Goal: Use online tool/utility: Utilize a website feature to perform a specific function

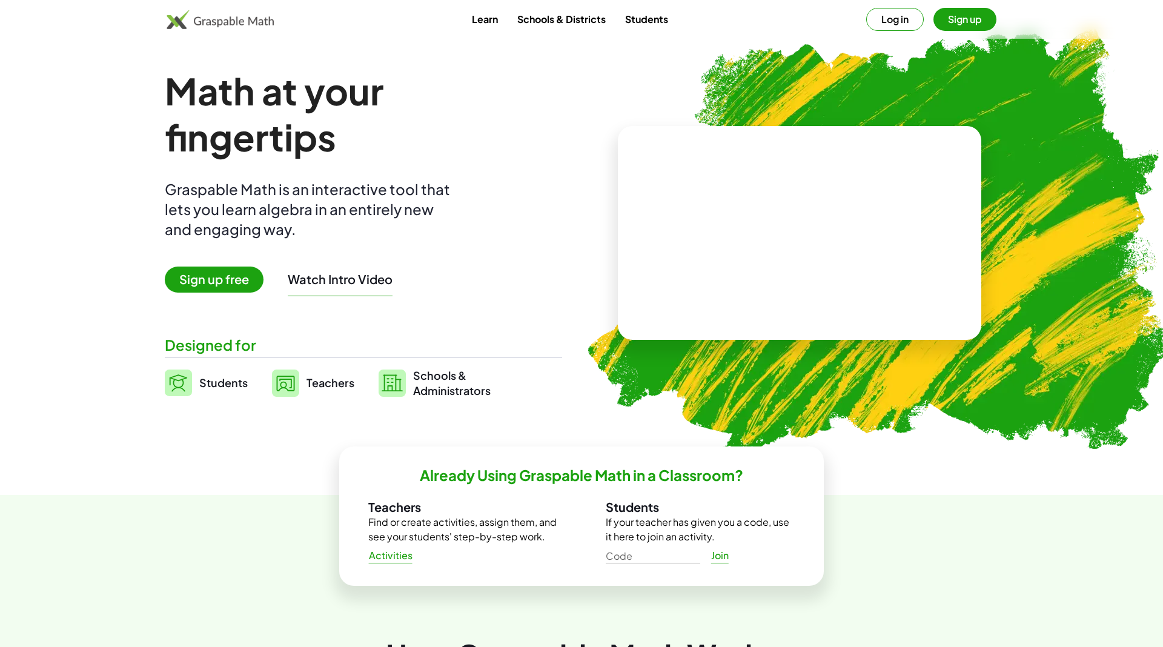
click at [883, 18] on button "Log in" at bounding box center [895, 19] width 58 height 23
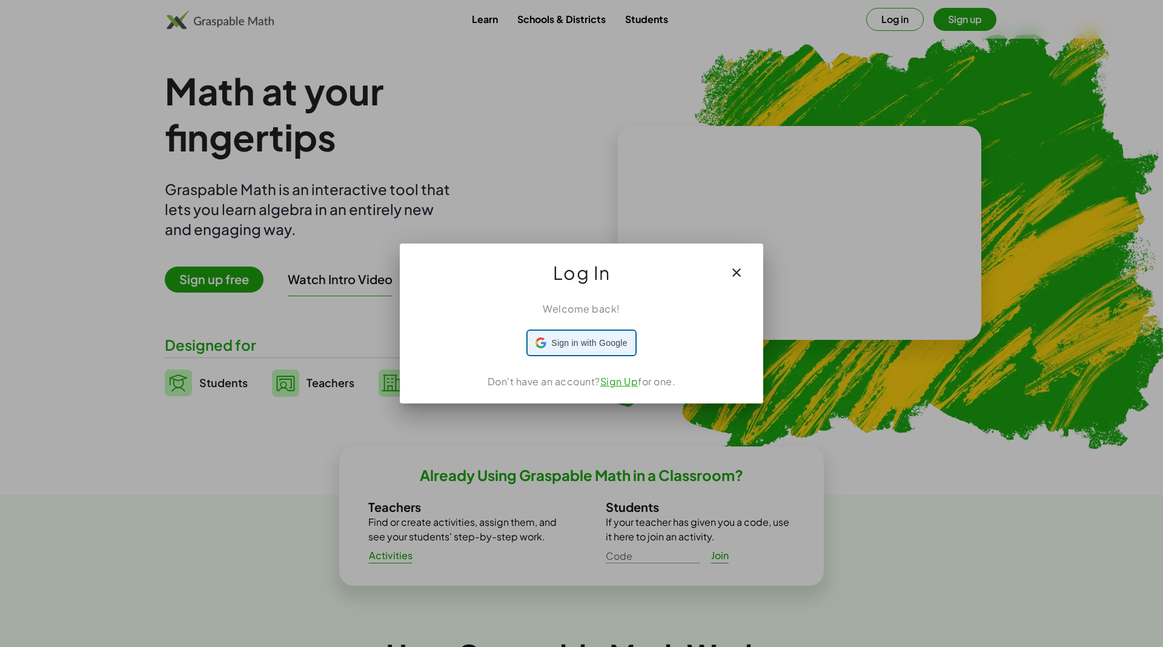
click at [554, 342] on span "Sign in with Google" at bounding box center [589, 343] width 76 height 13
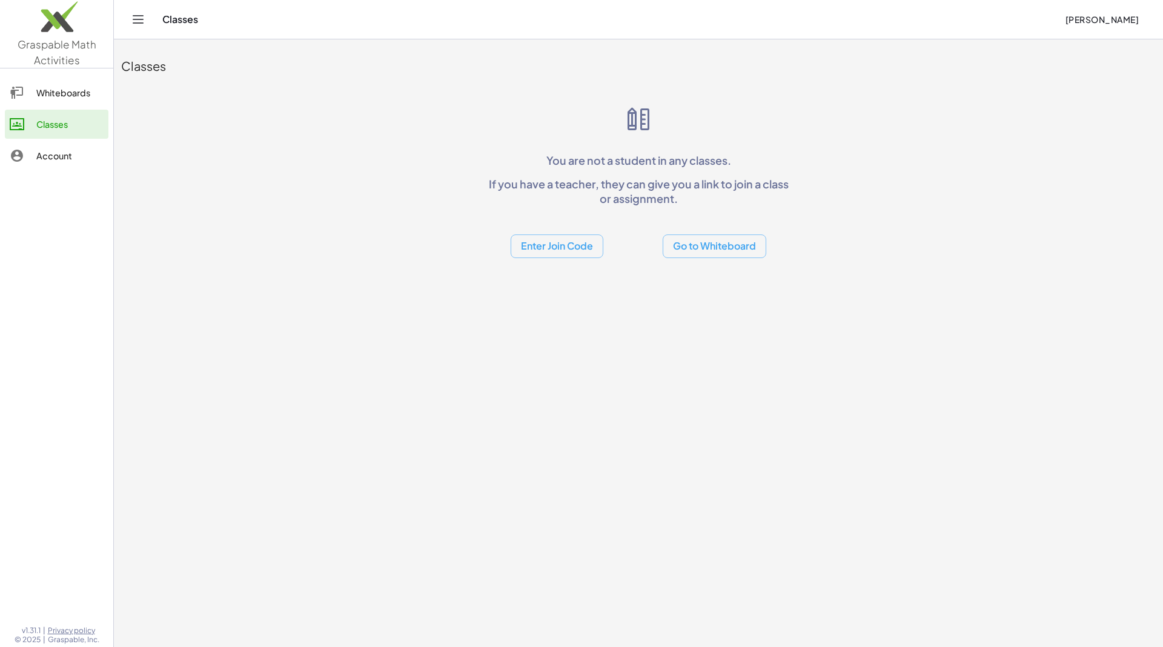
click at [32, 152] on div at bounding box center [23, 155] width 27 height 15
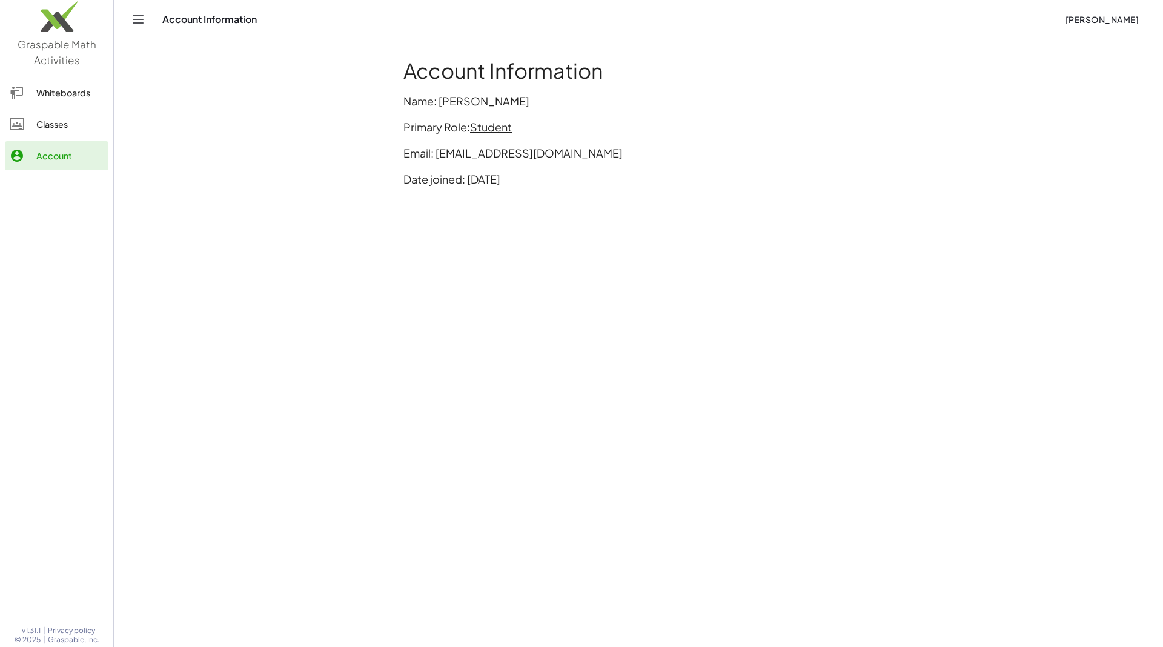
click at [499, 128] on span "Student" at bounding box center [491, 127] width 42 height 14
click at [525, 157] on div "Switch to being a Teacher" at bounding box center [542, 153] width 120 height 15
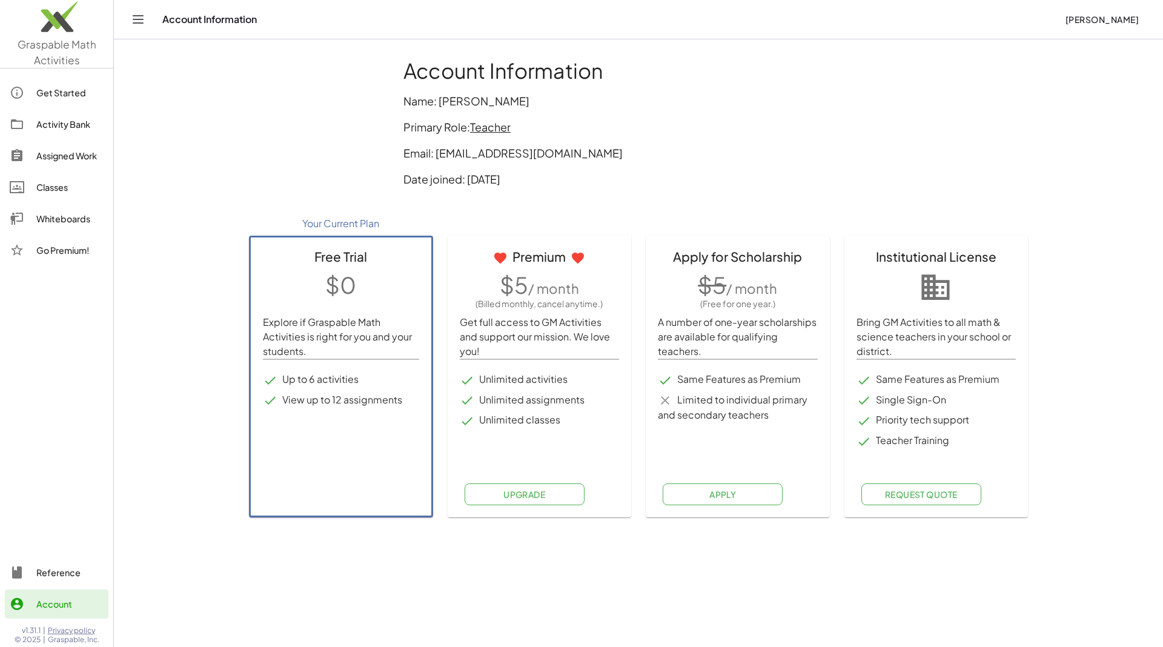
click at [482, 123] on span "Teacher" at bounding box center [490, 127] width 41 height 14
click at [515, 146] on div "Switch to being a Student" at bounding box center [542, 153] width 121 height 15
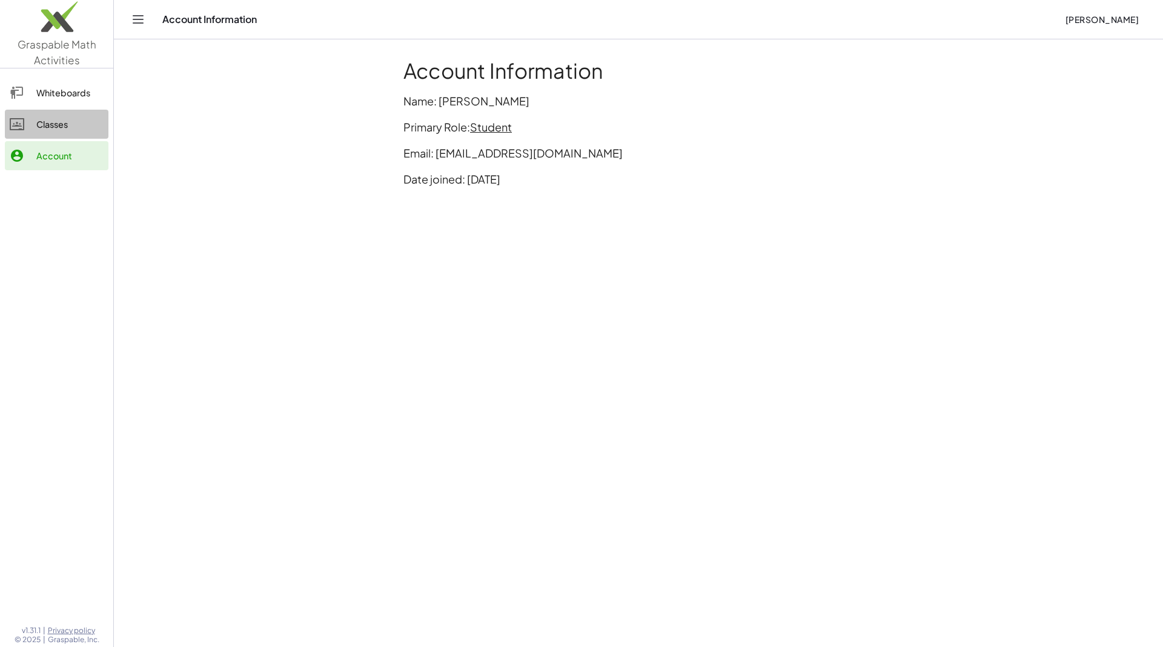
click at [68, 120] on div "Classes" at bounding box center [69, 124] width 67 height 15
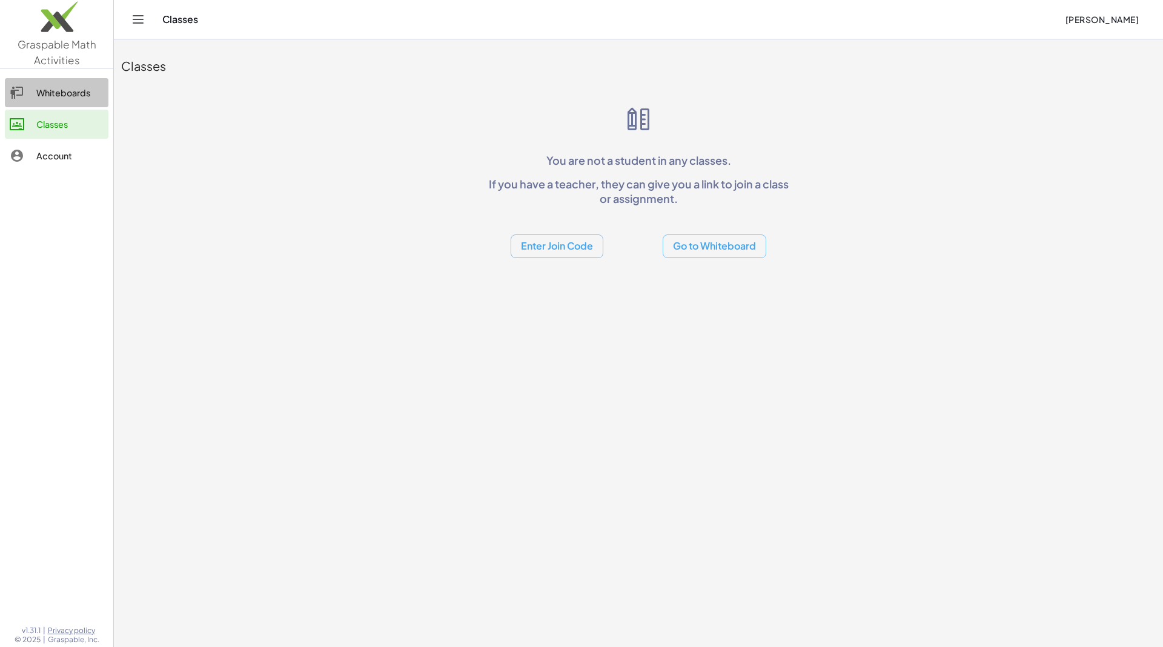
click at [74, 87] on div "Whiteboards" at bounding box center [69, 92] width 67 height 15
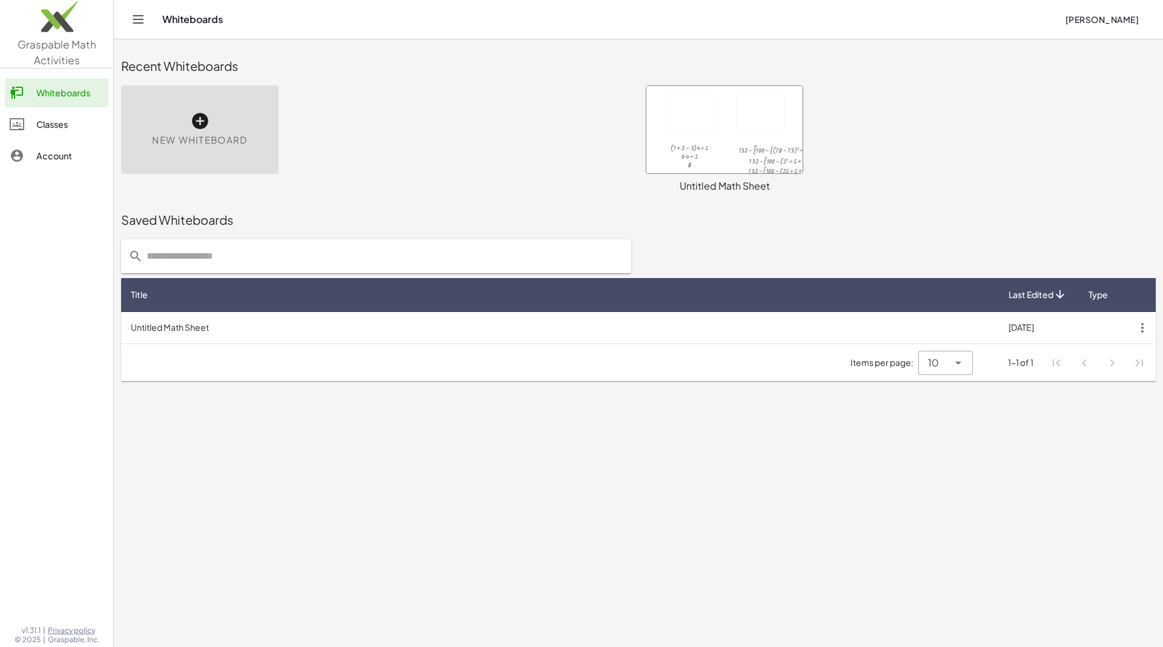
click at [181, 117] on div "New Whiteboard" at bounding box center [200, 129] width 158 height 88
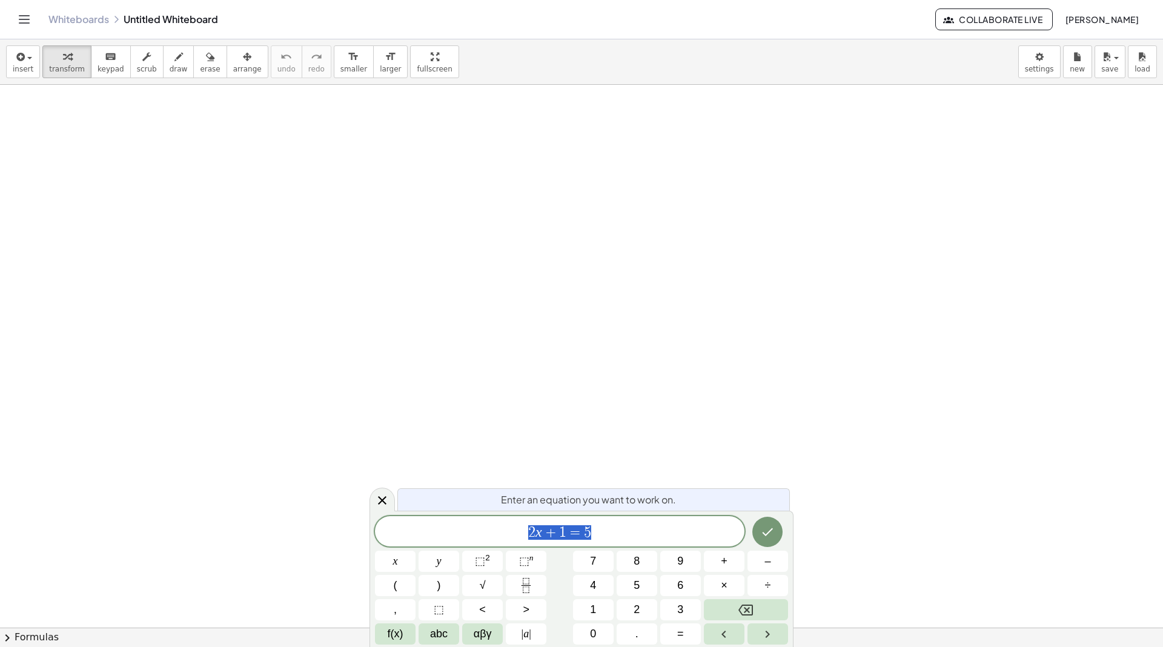
click at [696, 530] on span "2 x + 1 = 5" at bounding box center [560, 532] width 370 height 17
click at [402, 562] on button "x" at bounding box center [395, 561] width 41 height 21
click at [762, 531] on icon "Done" at bounding box center [767, 532] width 15 height 15
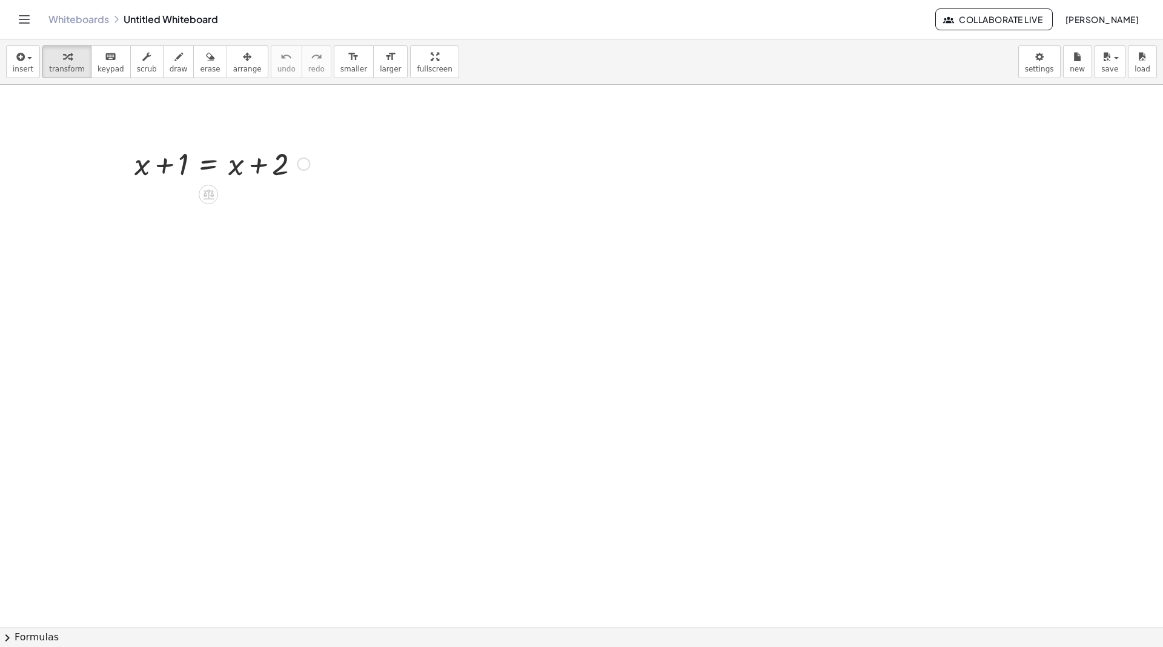
click at [165, 168] on div at bounding box center [221, 162] width 187 height 41
click at [245, 167] on div at bounding box center [221, 162] width 187 height 41
click at [254, 167] on div at bounding box center [221, 162] width 187 height 41
drag, startPoint x: 142, startPoint y: 169, endPoint x: 239, endPoint y: 171, distance: 97.0
click at [206, 203] on div at bounding box center [221, 204] width 187 height 40
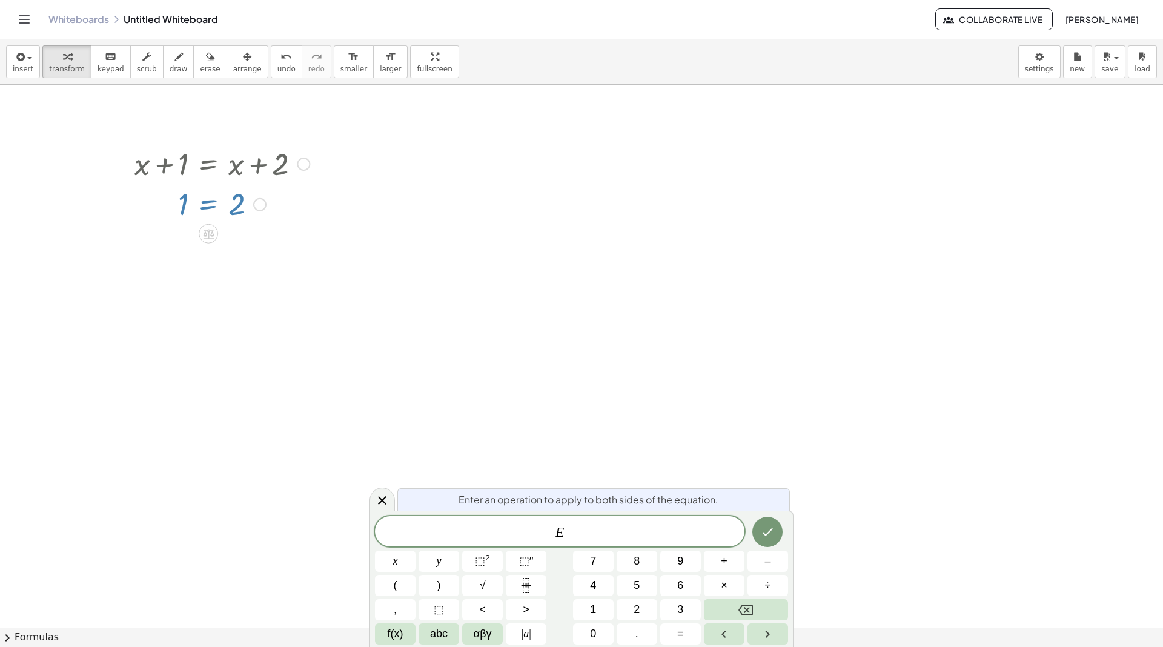
click at [206, 203] on div at bounding box center [221, 204] width 187 height 40
click at [388, 505] on icon at bounding box center [382, 500] width 15 height 15
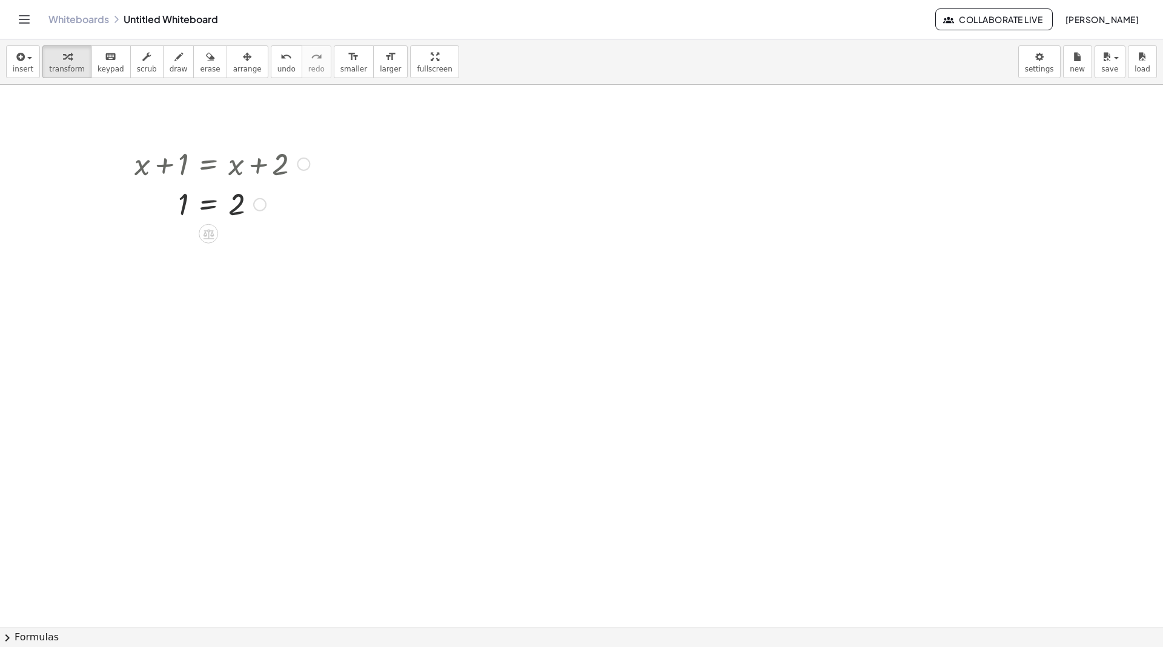
click at [181, 218] on div at bounding box center [221, 204] width 187 height 40
drag, startPoint x: 181, startPoint y: 196, endPoint x: 234, endPoint y: 195, distance: 52.7
click at [234, 195] on div at bounding box center [221, 204] width 187 height 40
click at [166, 244] on div at bounding box center [230, 243] width 205 height 41
click at [276, 285] on div at bounding box center [230, 284] width 205 height 40
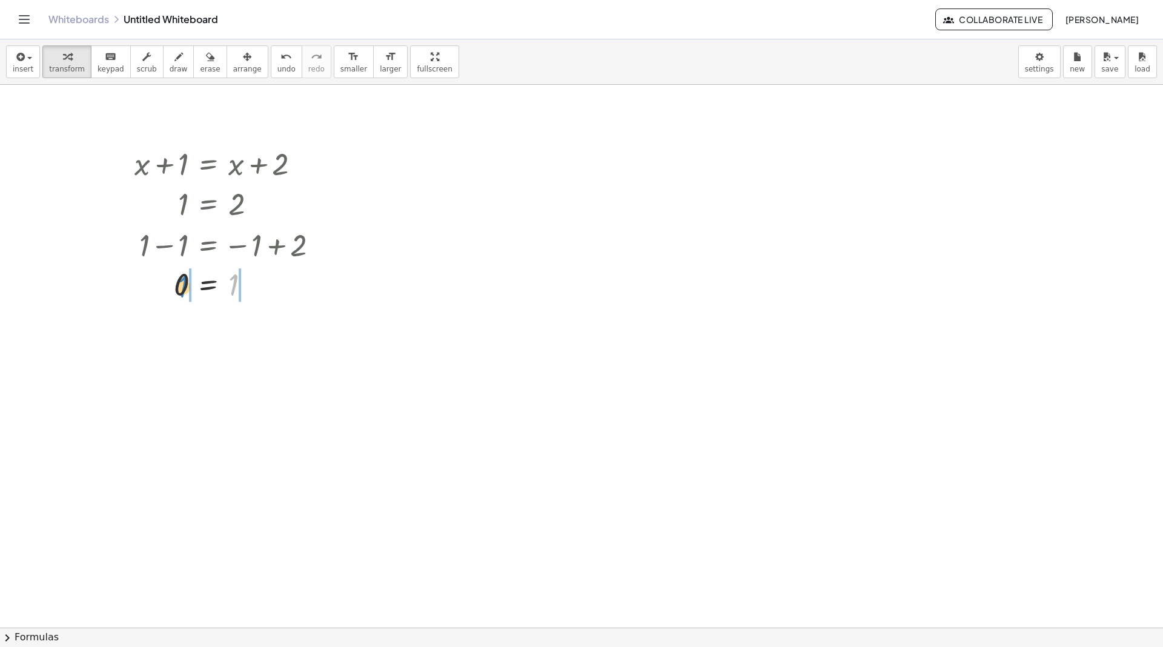
drag, startPoint x: 232, startPoint y: 287, endPoint x: 182, endPoint y: 289, distance: 50.3
click at [182, 289] on div at bounding box center [230, 284] width 205 height 40
click at [257, 325] on div at bounding box center [230, 324] width 205 height 41
click at [183, 357] on div at bounding box center [230, 365] width 205 height 40
click at [181, 370] on div at bounding box center [230, 365] width 205 height 40
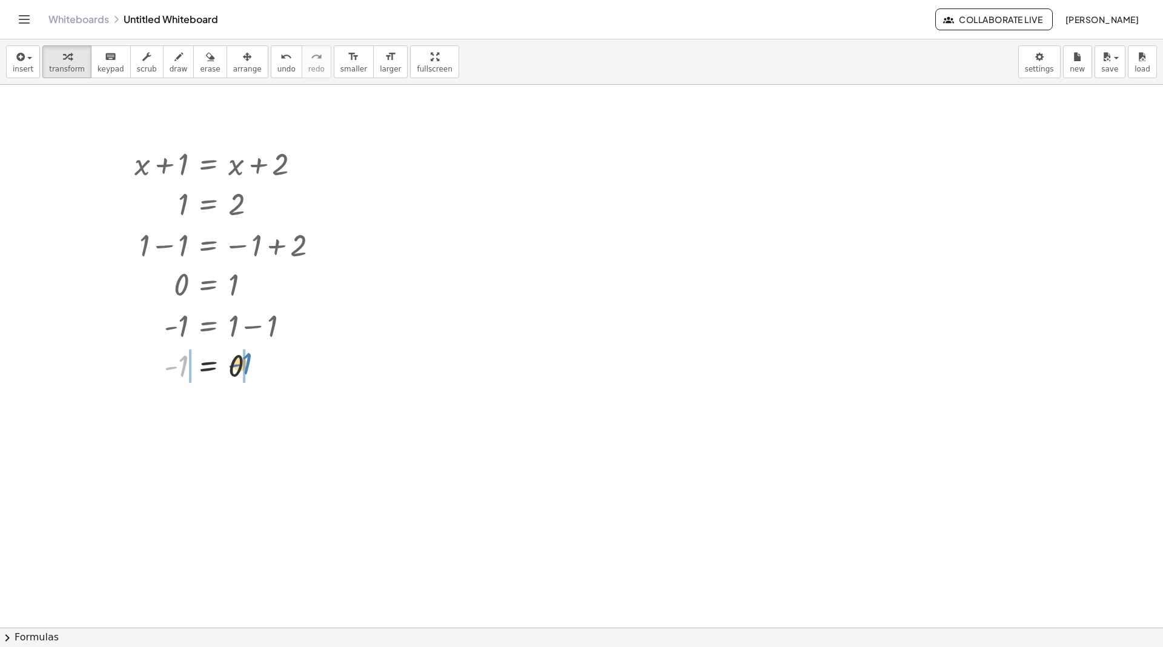
drag, startPoint x: 181, startPoint y: 370, endPoint x: 244, endPoint y: 367, distance: 63.7
click at [169, 399] on div at bounding box center [219, 405] width 229 height 40
drag, startPoint x: 229, startPoint y: 440, endPoint x: 161, endPoint y: 440, distance: 68.5
click at [160, 440] on div at bounding box center [219, 445] width 229 height 40
click at [248, 489] on div at bounding box center [219, 485] width 229 height 41
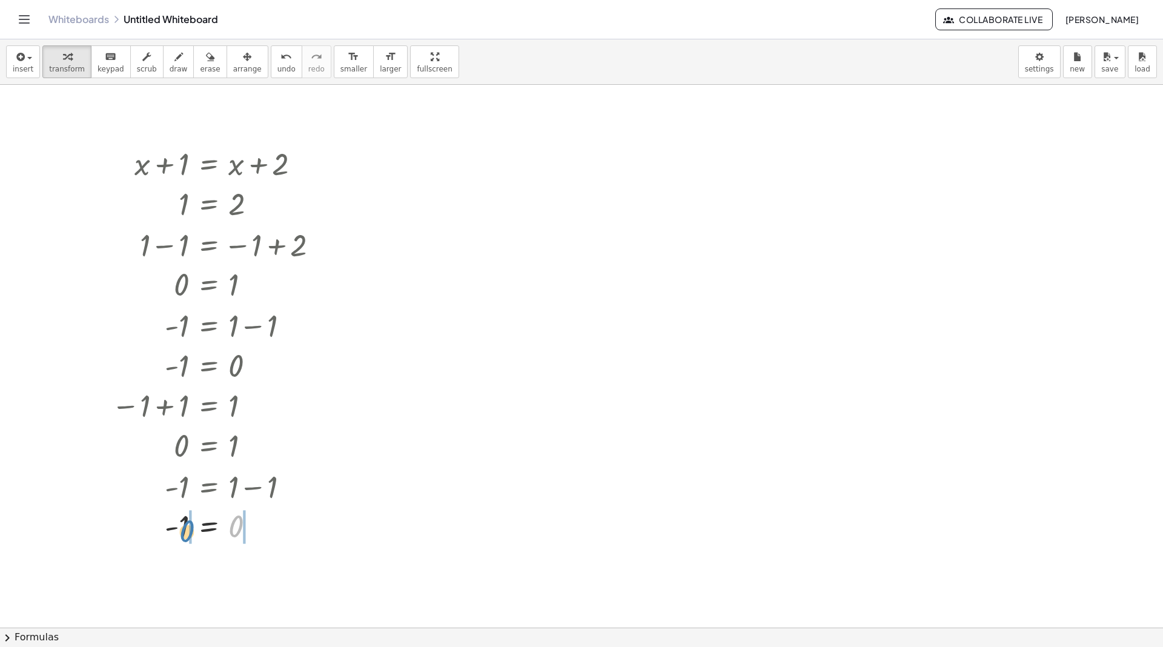
drag, startPoint x: 235, startPoint y: 526, endPoint x: 186, endPoint y: 531, distance: 49.3
click at [186, 531] on div at bounding box center [219, 526] width 229 height 40
click at [165, 565] on div at bounding box center [217, 566] width 233 height 41
click at [264, 613] on div at bounding box center [217, 607] width 233 height 41
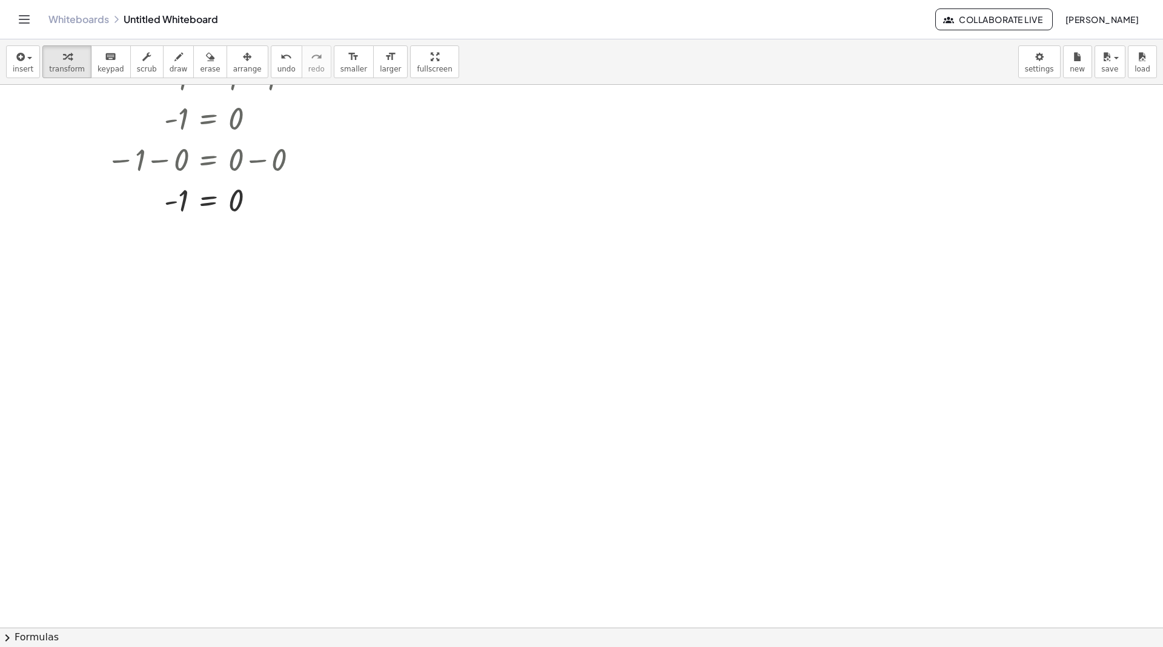
scroll to position [425, 0]
drag, startPoint x: 182, startPoint y: 185, endPoint x: 257, endPoint y: 187, distance: 75.2
click at [257, 187] on div at bounding box center [217, 182] width 233 height 40
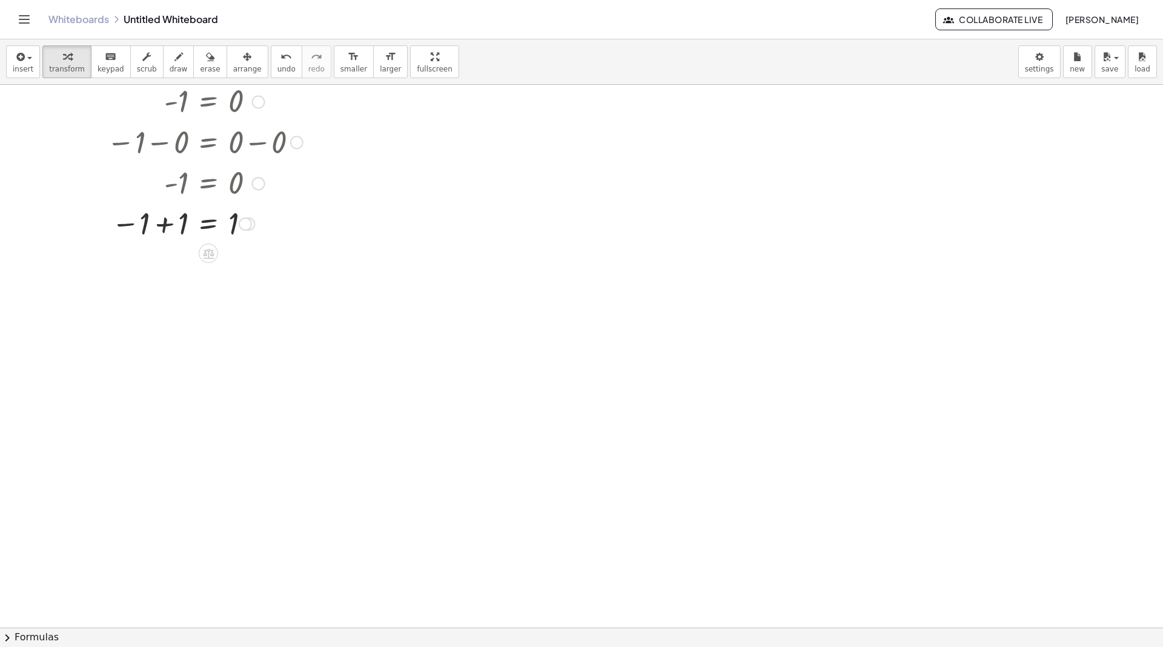
click at [167, 224] on div at bounding box center [217, 223] width 233 height 40
click at [32, 55] on button "insert" at bounding box center [23, 61] width 34 height 33
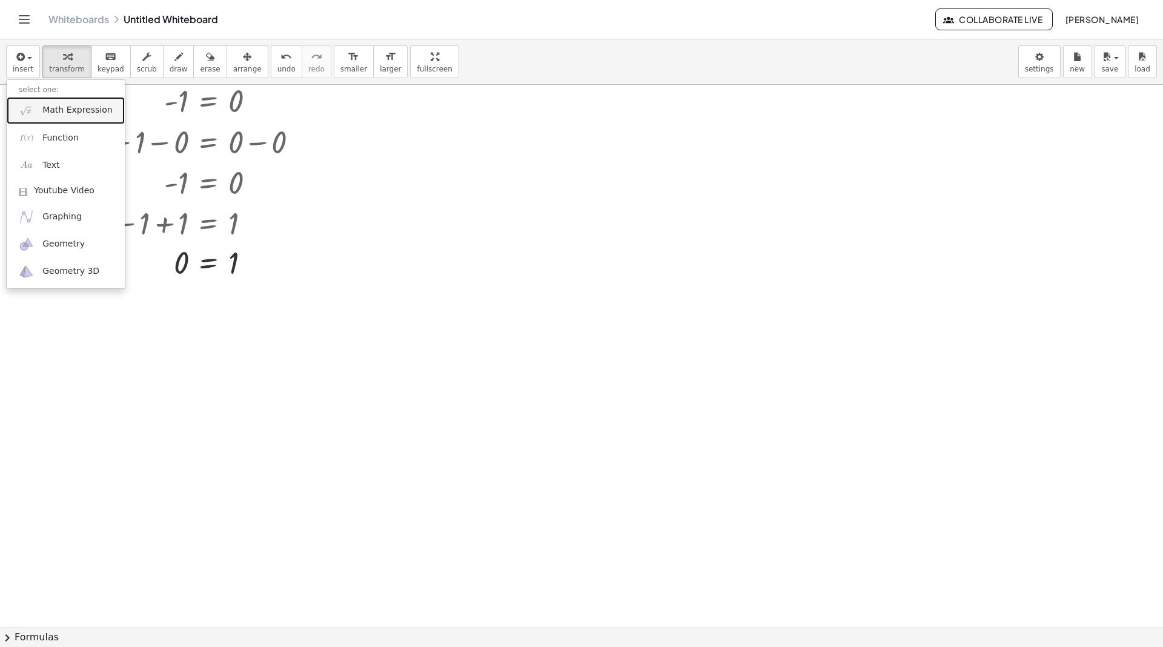
click at [71, 103] on link "Math Expression" at bounding box center [66, 110] width 118 height 27
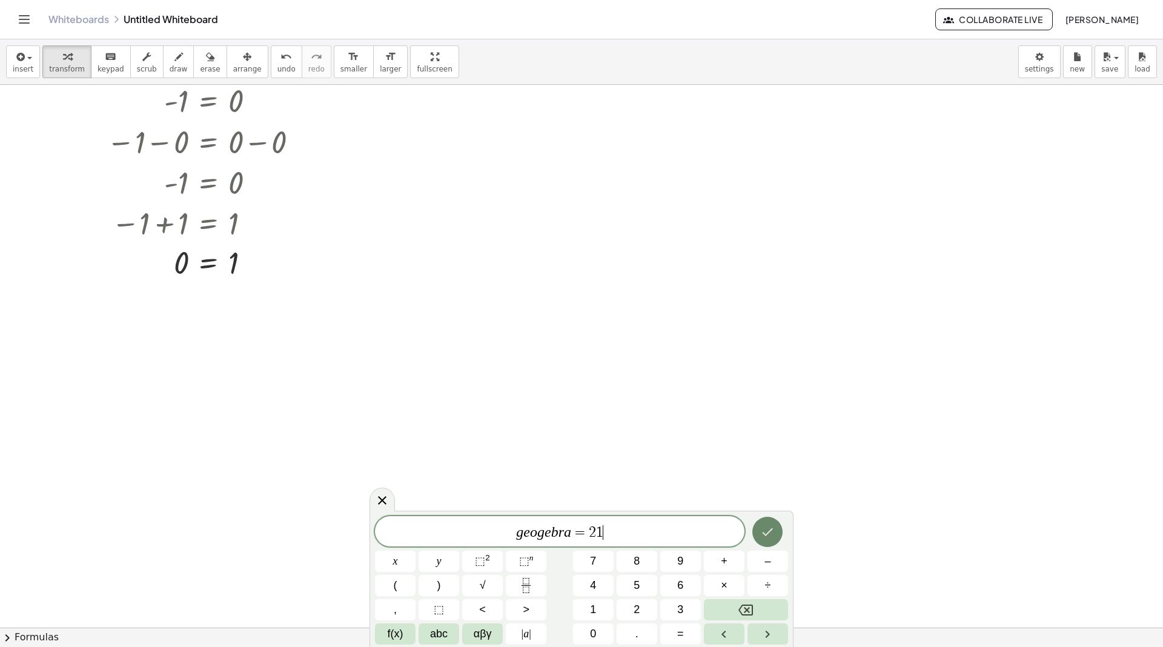
click at [774, 533] on icon "Done" at bounding box center [767, 532] width 15 height 15
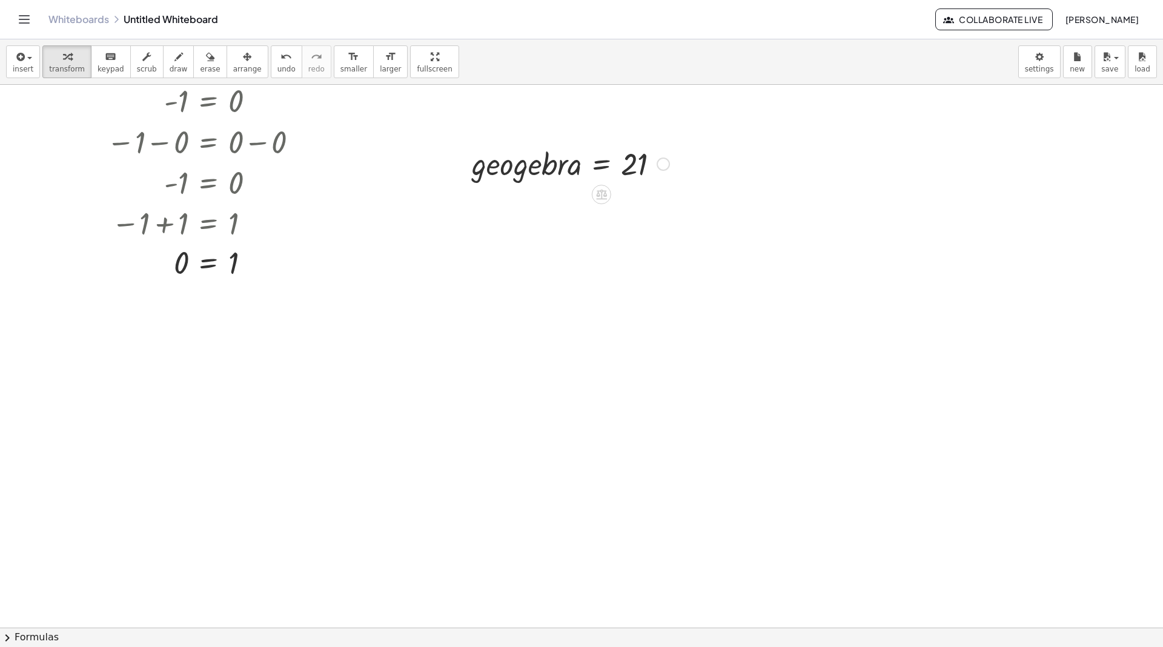
click at [603, 150] on div at bounding box center [571, 162] width 210 height 41
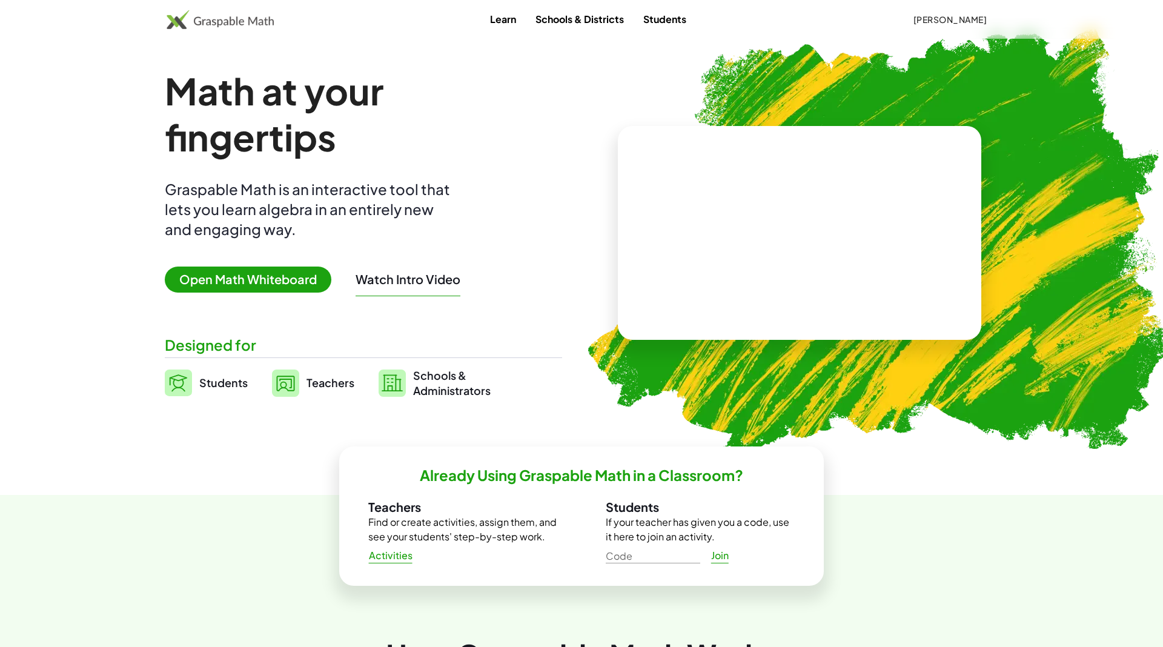
click at [245, 280] on span "Open Math Whiteboard" at bounding box center [248, 280] width 167 height 26
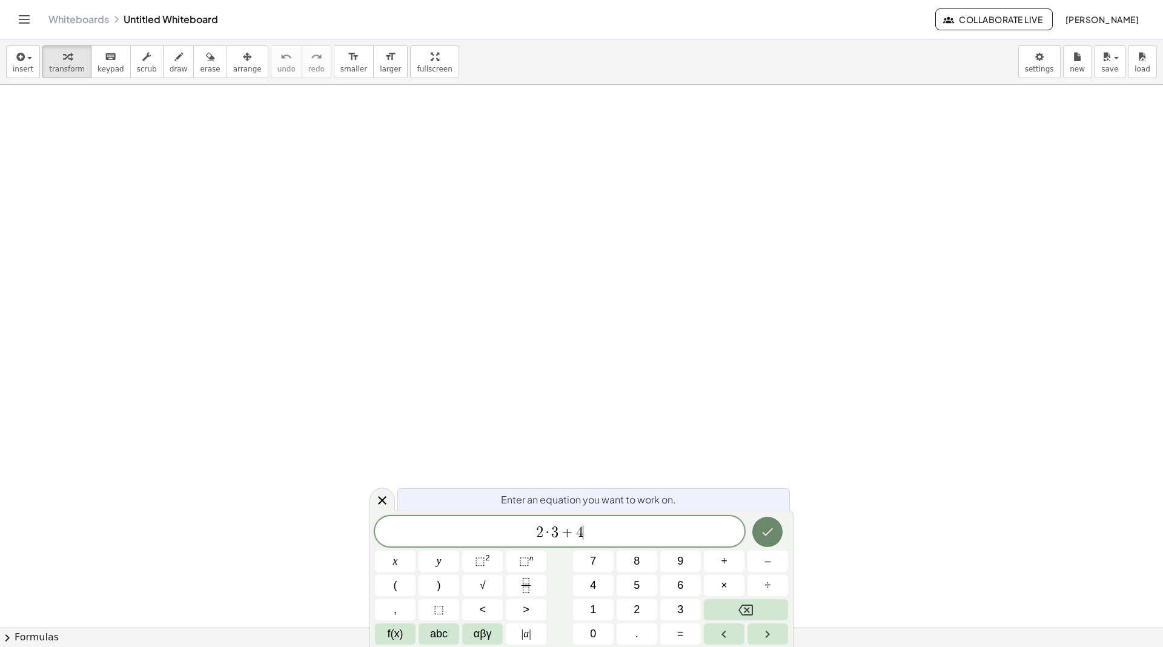
click at [768, 545] on button "Done" at bounding box center [767, 532] width 30 height 30
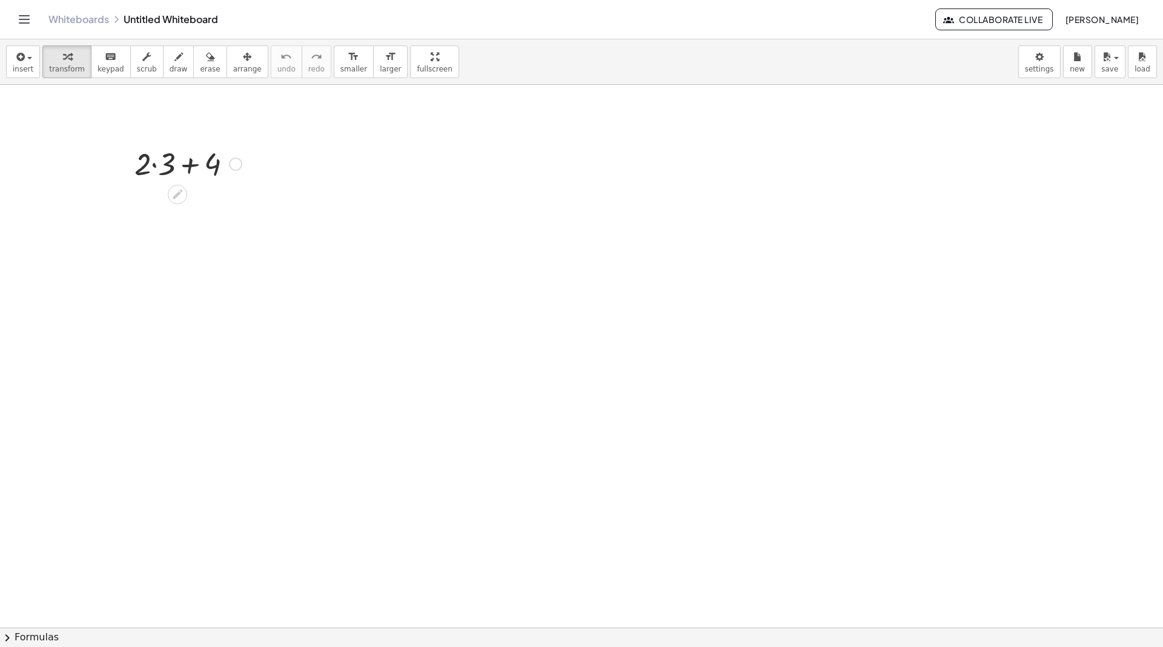
click at [194, 167] on div at bounding box center [187, 162] width 119 height 41
click at [193, 167] on div at bounding box center [187, 162] width 119 height 41
click at [152, 162] on div at bounding box center [187, 162] width 119 height 41
click at [176, 205] on div at bounding box center [187, 204] width 119 height 41
click at [142, 61] on icon "button" at bounding box center [146, 57] width 8 height 15
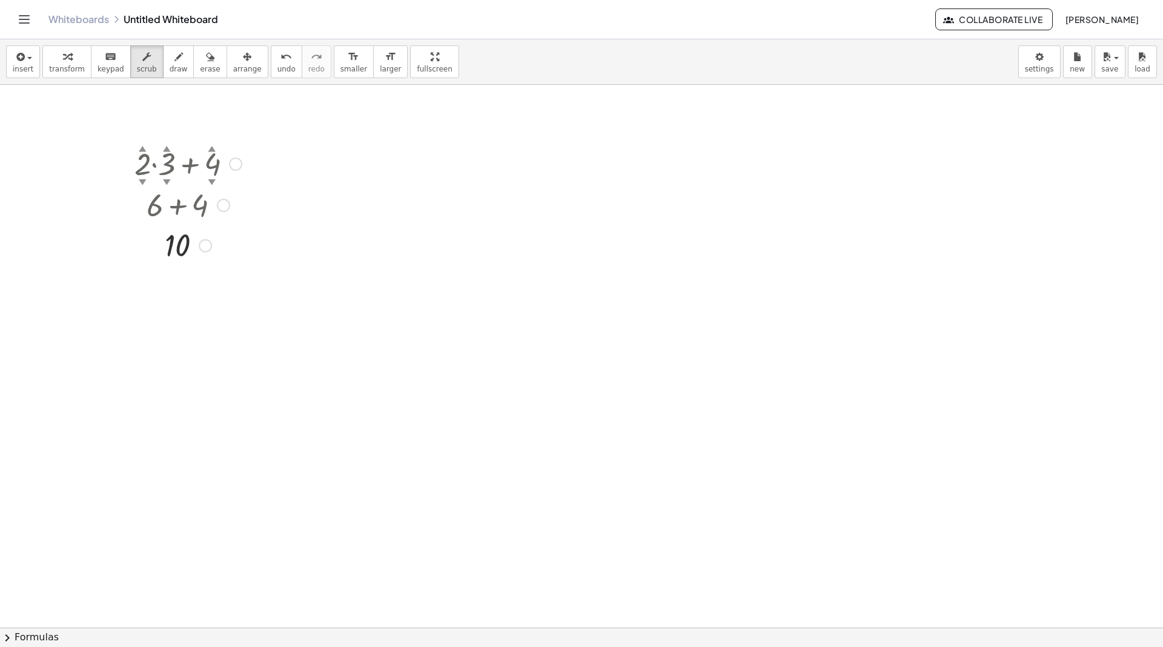
click at [143, 148] on div "▲" at bounding box center [143, 147] width 8 height 11
click at [144, 147] on div "▲" at bounding box center [143, 147] width 8 height 11
click at [141, 145] on div "▲" at bounding box center [143, 147] width 8 height 11
click at [142, 145] on div "▲" at bounding box center [143, 147] width 8 height 11
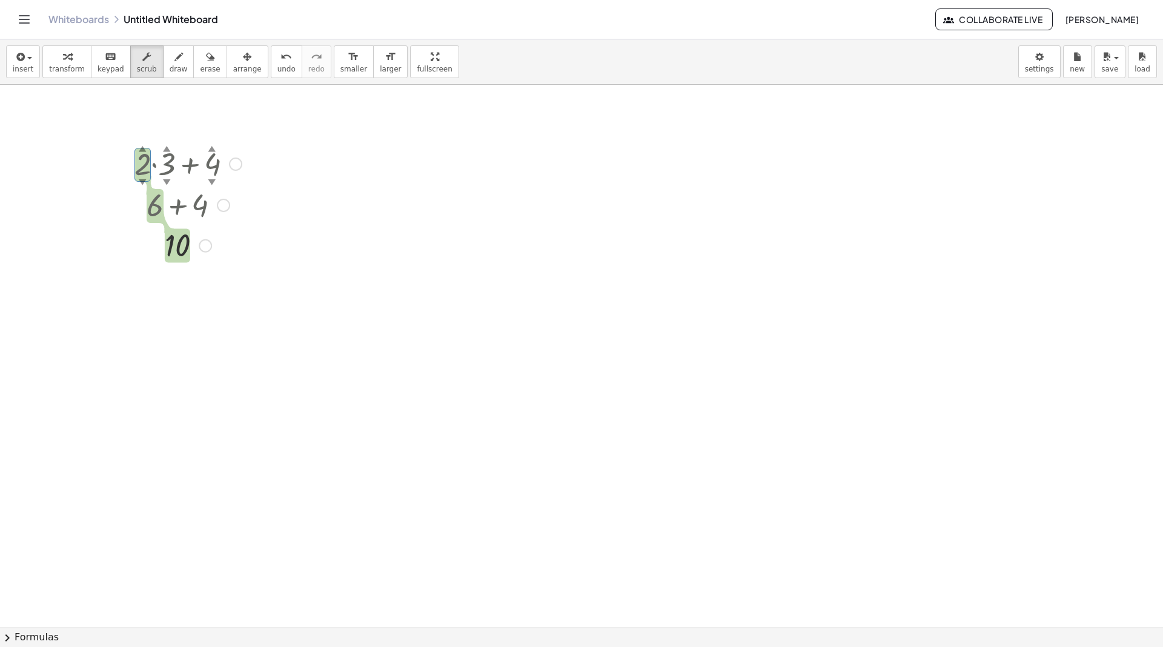
click at [143, 182] on div "▼" at bounding box center [143, 181] width 8 height 11
click at [142, 147] on div "▲" at bounding box center [143, 147] width 8 height 11
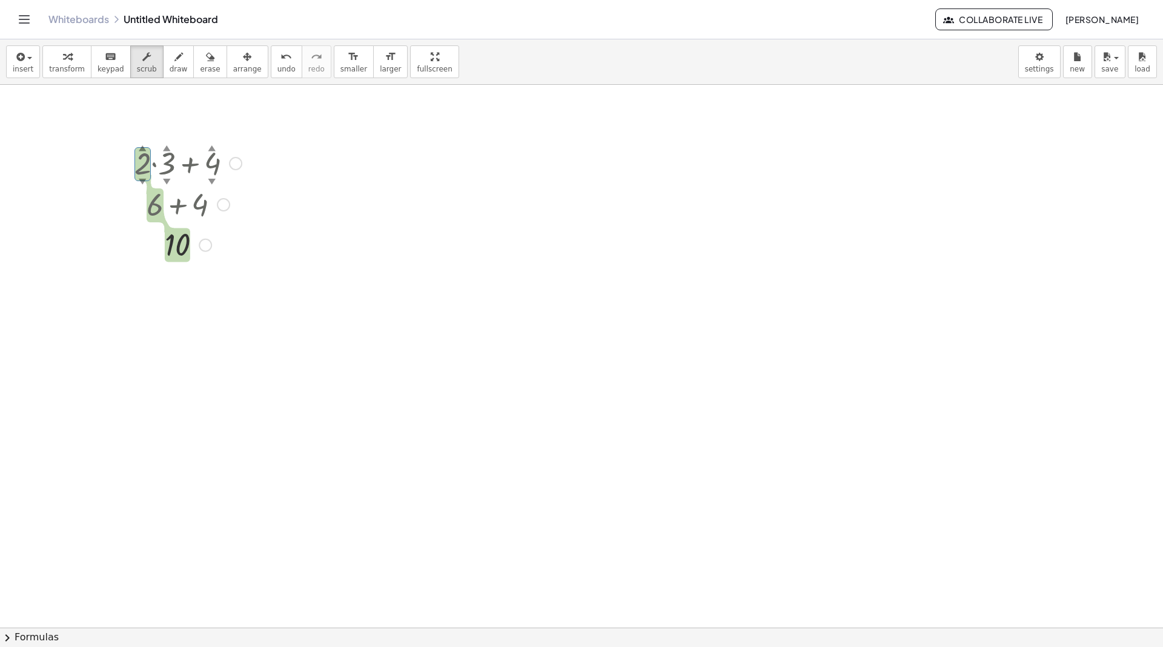
click at [143, 148] on div "▲" at bounding box center [143, 147] width 8 height 11
click at [141, 153] on div at bounding box center [187, 162] width 119 height 41
click at [65, 57] on icon "button" at bounding box center [67, 57] width 8 height 15
click at [142, 159] on div at bounding box center [187, 162] width 119 height 41
click at [107, 55] on icon "keyboard" at bounding box center [111, 57] width 12 height 15
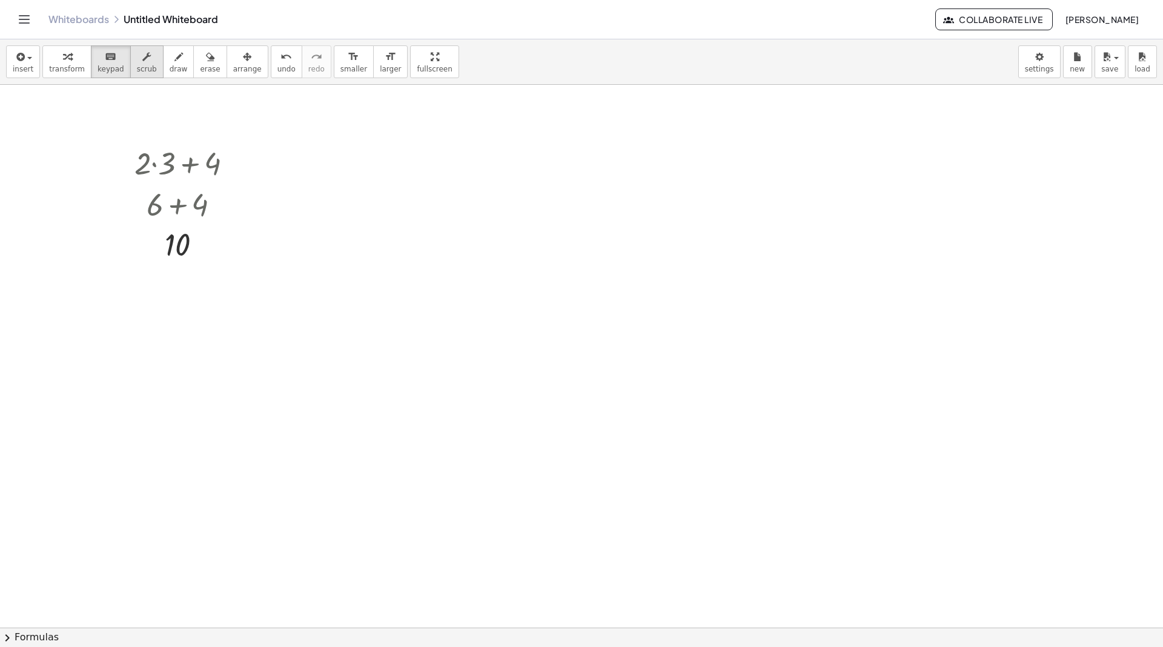
click at [148, 60] on div "button" at bounding box center [147, 56] width 20 height 15
click at [144, 147] on div "▲" at bounding box center [143, 147] width 8 height 11
click at [144, 171] on div at bounding box center [187, 162] width 119 height 41
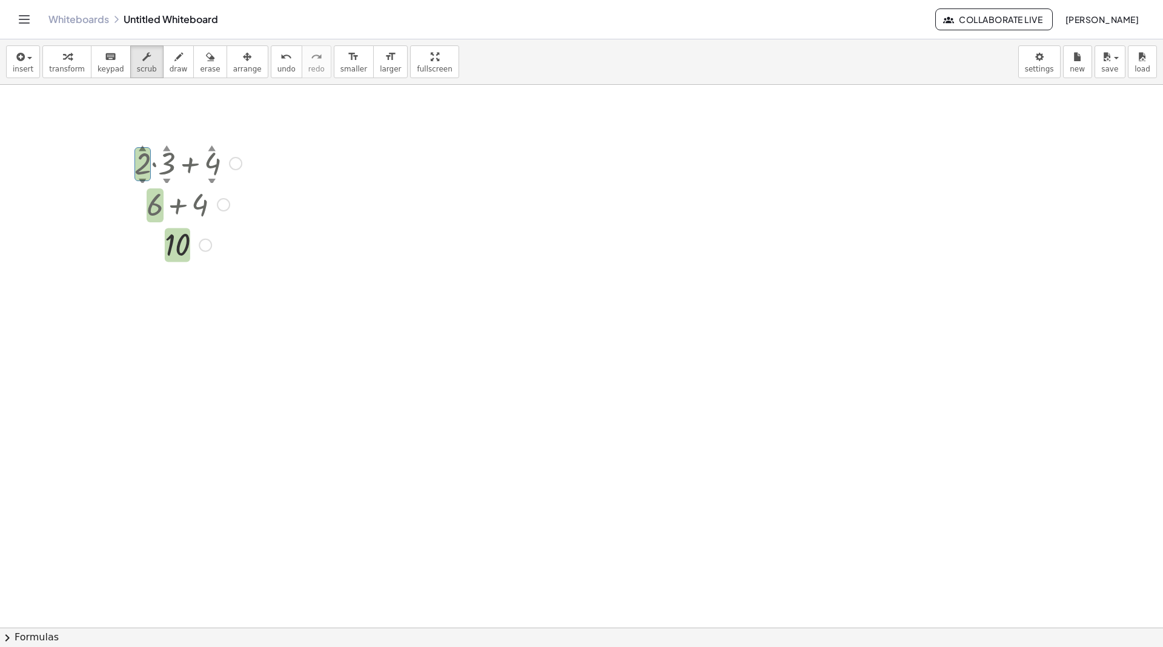
click at [237, 159] on div at bounding box center [235, 163] width 13 height 13
click at [148, 164] on div at bounding box center [187, 162] width 119 height 41
click at [142, 143] on div "▲" at bounding box center [143, 147] width 8 height 11
click at [165, 143] on div "▲" at bounding box center [167, 147] width 8 height 11
click at [165, 144] on div "▲" at bounding box center [167, 147] width 8 height 11
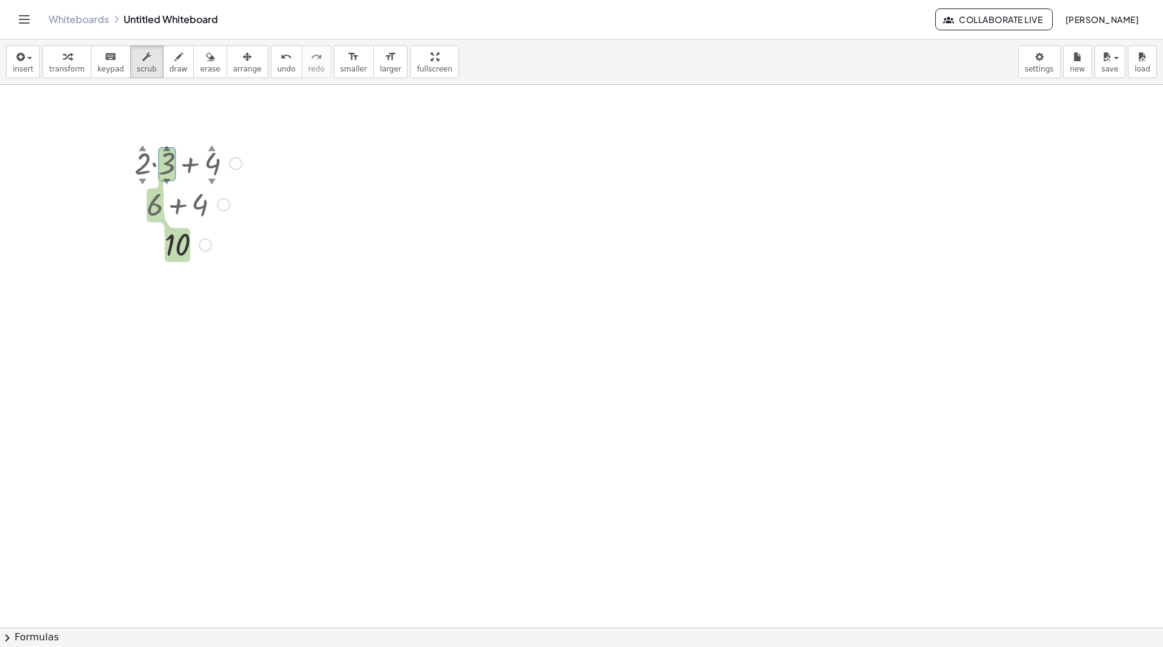
click at [133, 144] on div at bounding box center [125, 203] width 18 height 128
click at [140, 144] on div "▲" at bounding box center [143, 147] width 8 height 11
click at [143, 146] on div "▲" at bounding box center [143, 147] width 8 height 11
click at [198, 207] on div at bounding box center [187, 203] width 119 height 41
click at [171, 165] on div at bounding box center [187, 162] width 119 height 41
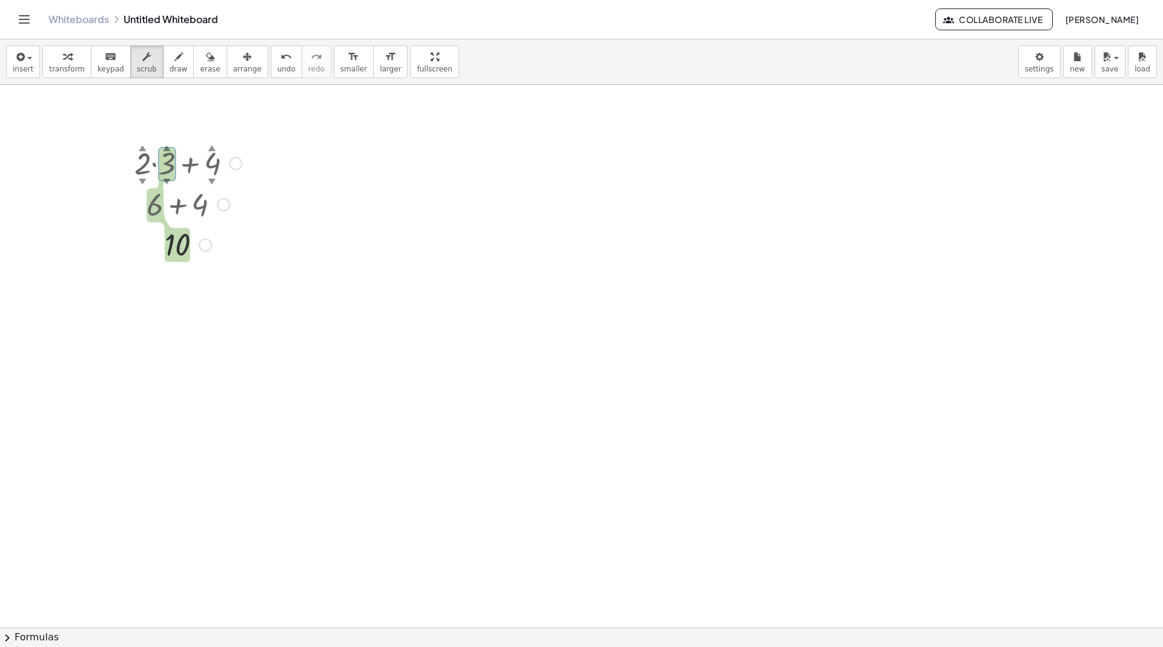
click at [209, 162] on div at bounding box center [187, 162] width 119 height 41
click at [143, 162] on div at bounding box center [187, 162] width 119 height 41
click at [142, 143] on div "▲" at bounding box center [143, 147] width 8 height 11
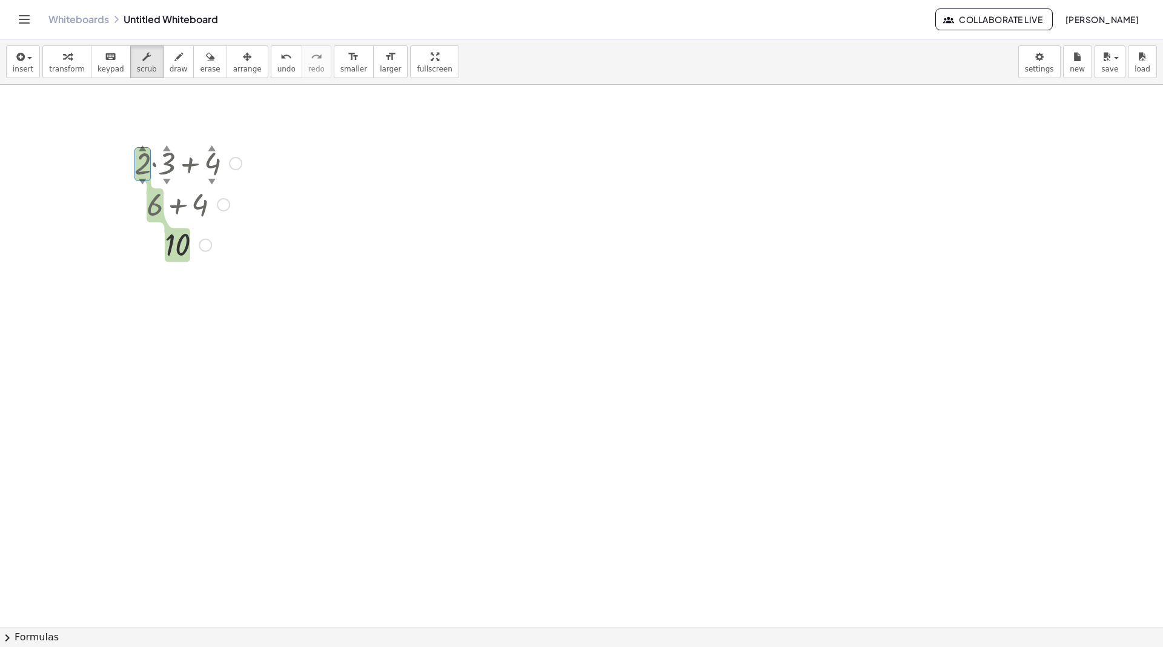
click at [168, 144] on div "▲" at bounding box center [167, 147] width 8 height 11
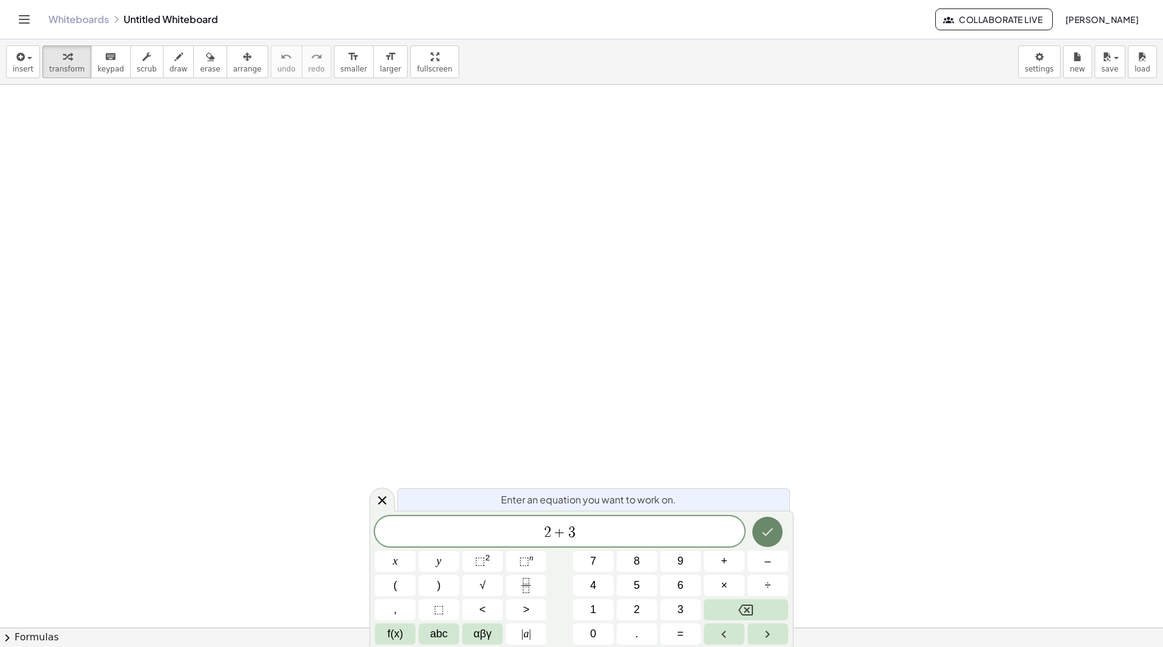
click at [770, 530] on icon "Done" at bounding box center [767, 532] width 15 height 15
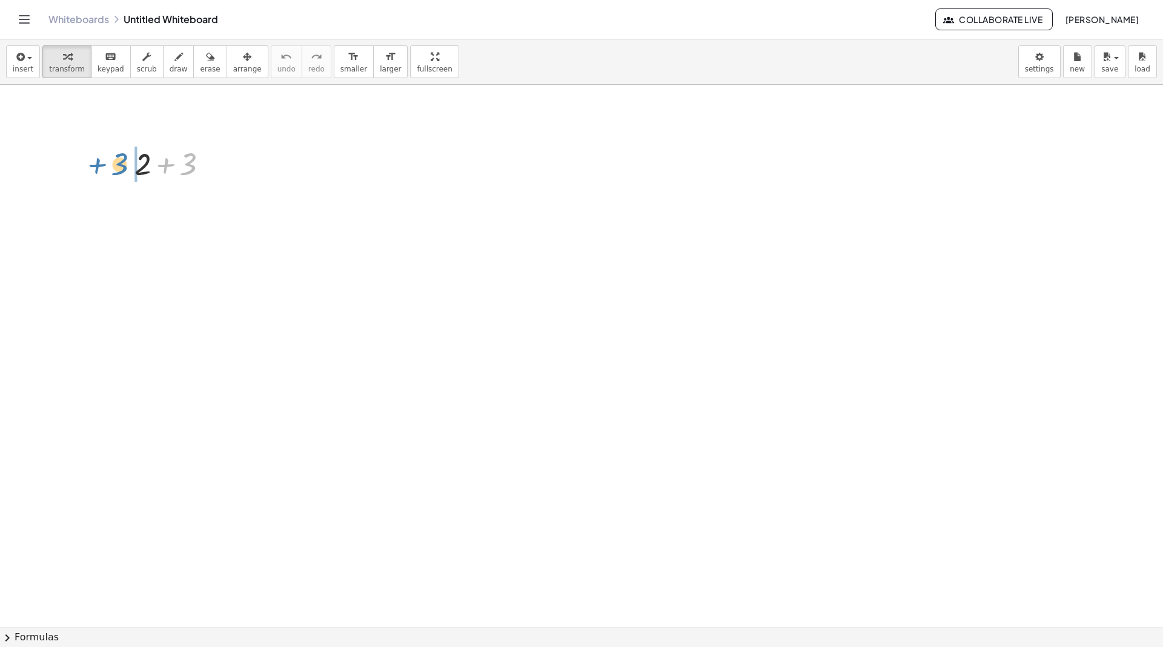
drag, startPoint x: 190, startPoint y: 168, endPoint x: 122, endPoint y: 166, distance: 67.9
click at [123, 166] on div "+ 3 + 2 + 3" at bounding box center [171, 162] width 111 height 47
click at [29, 63] on button "insert" at bounding box center [23, 61] width 34 height 33
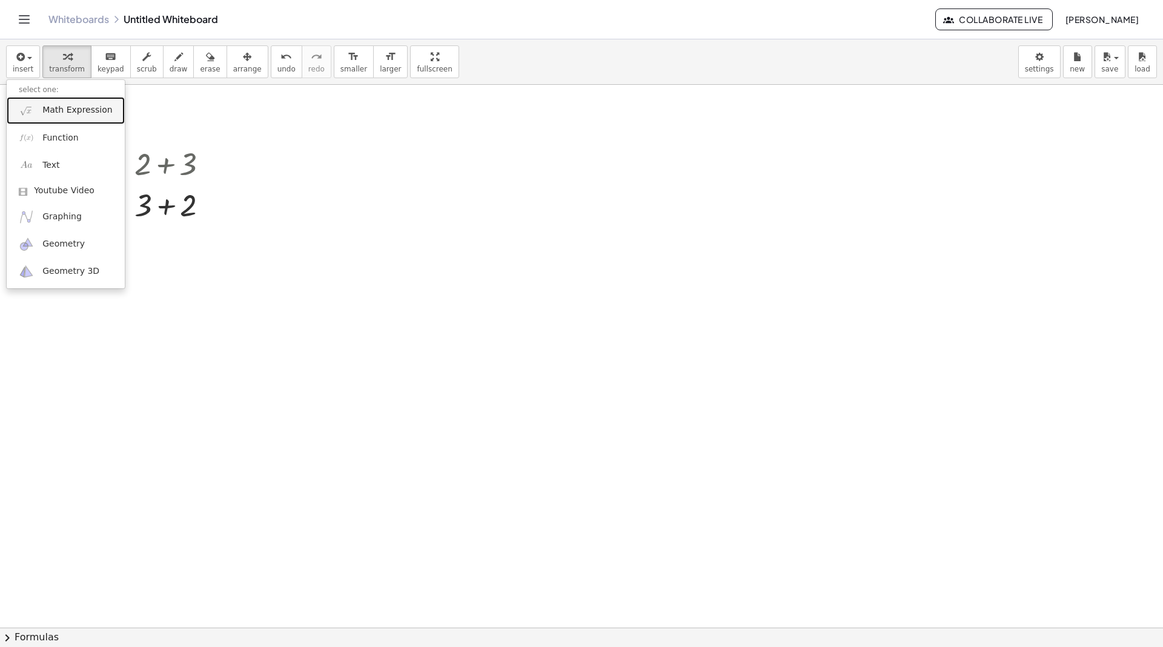
click at [38, 104] on link "Math Expression" at bounding box center [66, 110] width 118 height 27
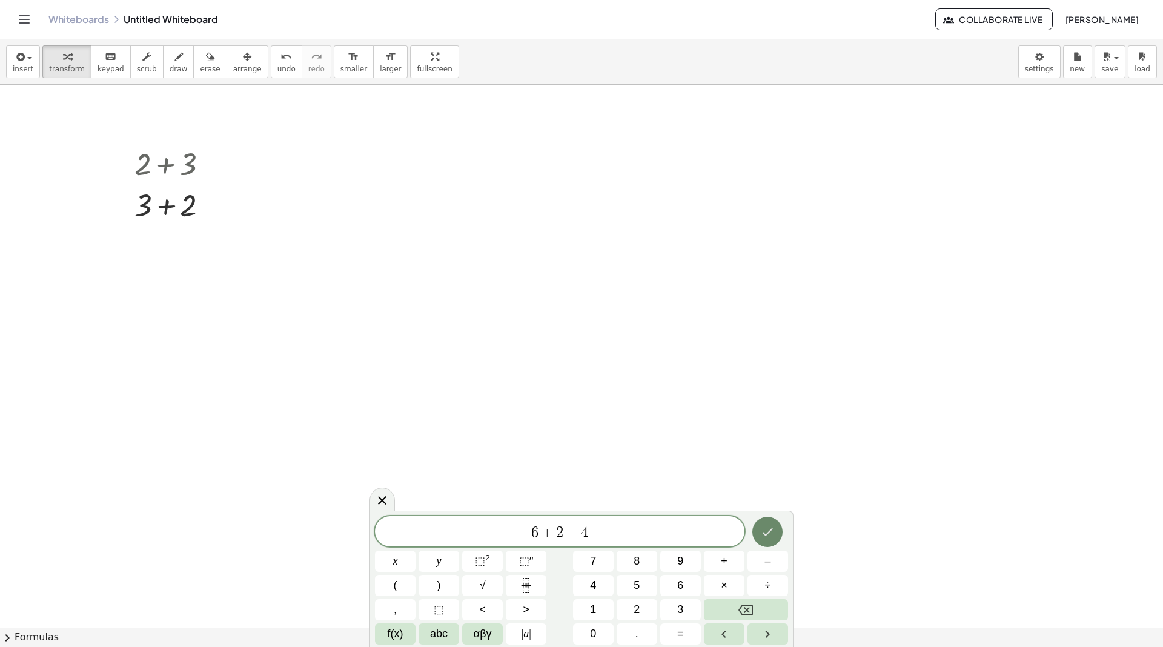
click at [765, 537] on icon "Done" at bounding box center [767, 532] width 15 height 15
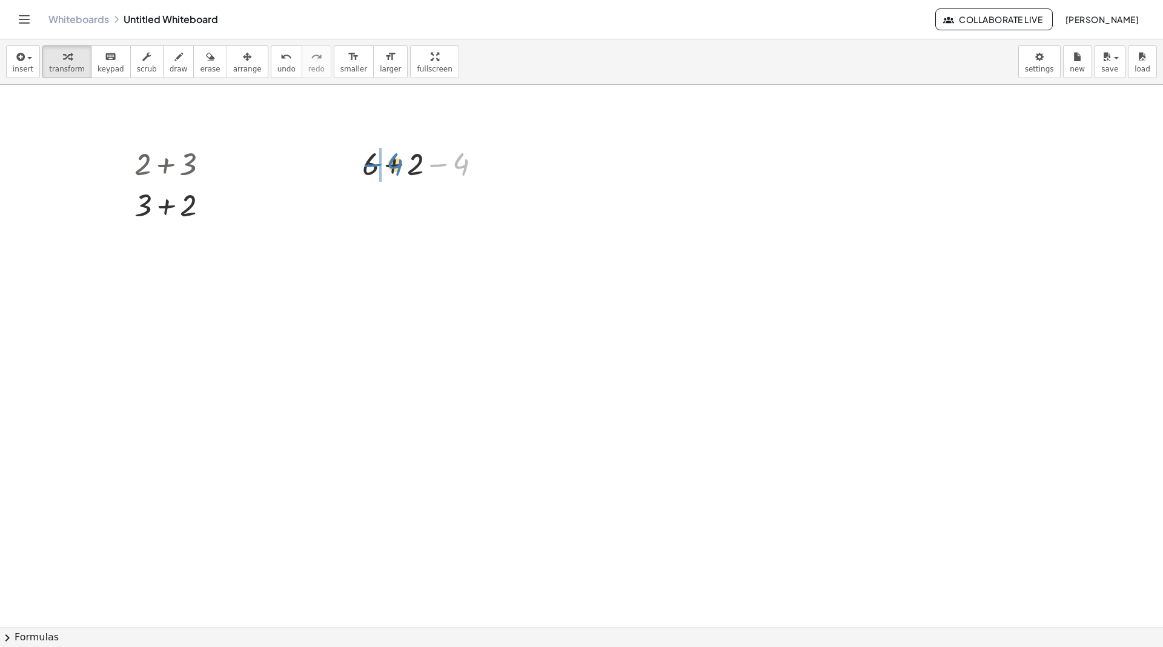
drag, startPoint x: 456, startPoint y: 166, endPoint x: 389, endPoint y: 166, distance: 66.6
click at [389, 166] on div at bounding box center [426, 162] width 140 height 41
click at [16, 58] on icon "button" at bounding box center [19, 57] width 11 height 15
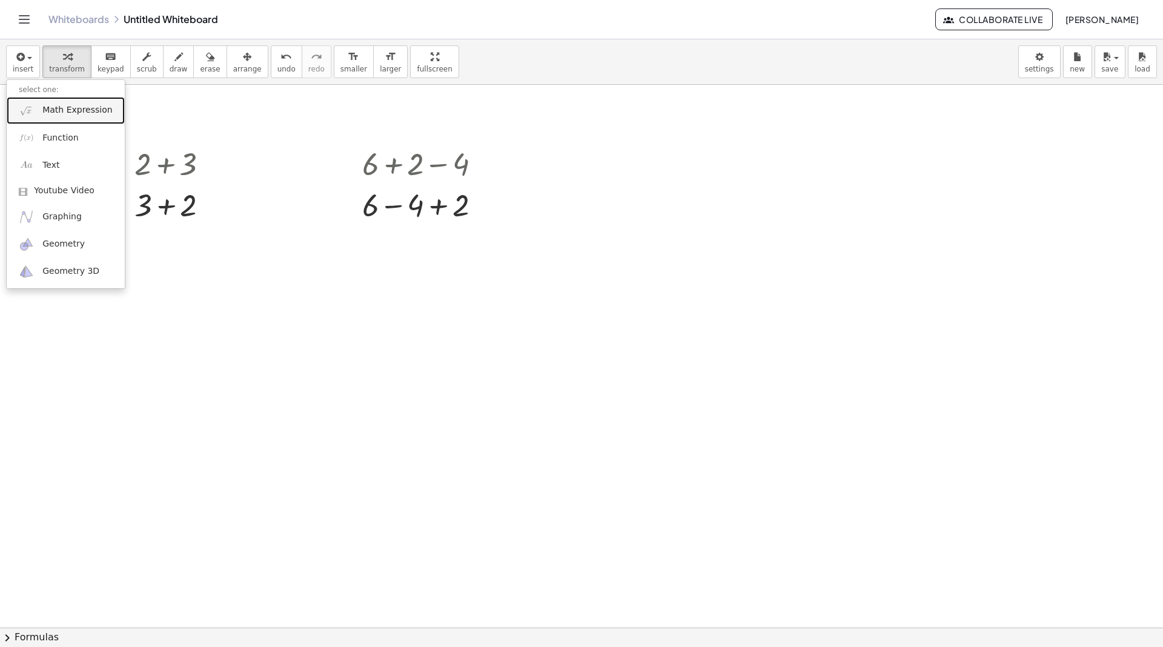
click at [85, 113] on span "Math Expression" at bounding box center [77, 110] width 70 height 12
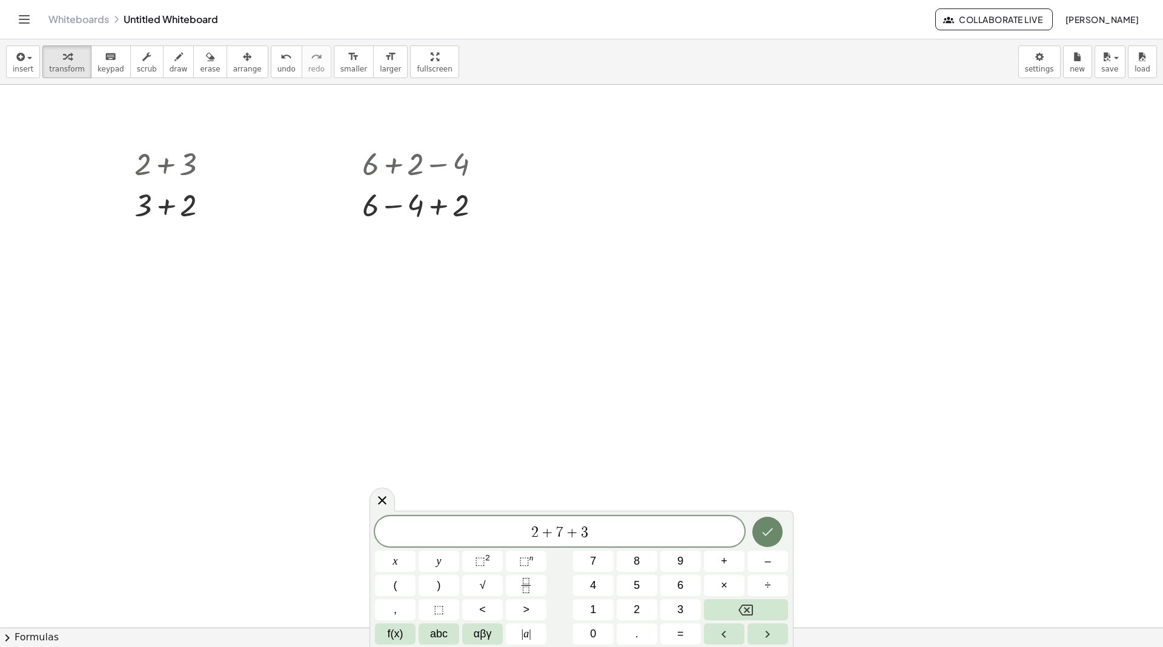
click at [768, 527] on icon "Done" at bounding box center [767, 532] width 15 height 15
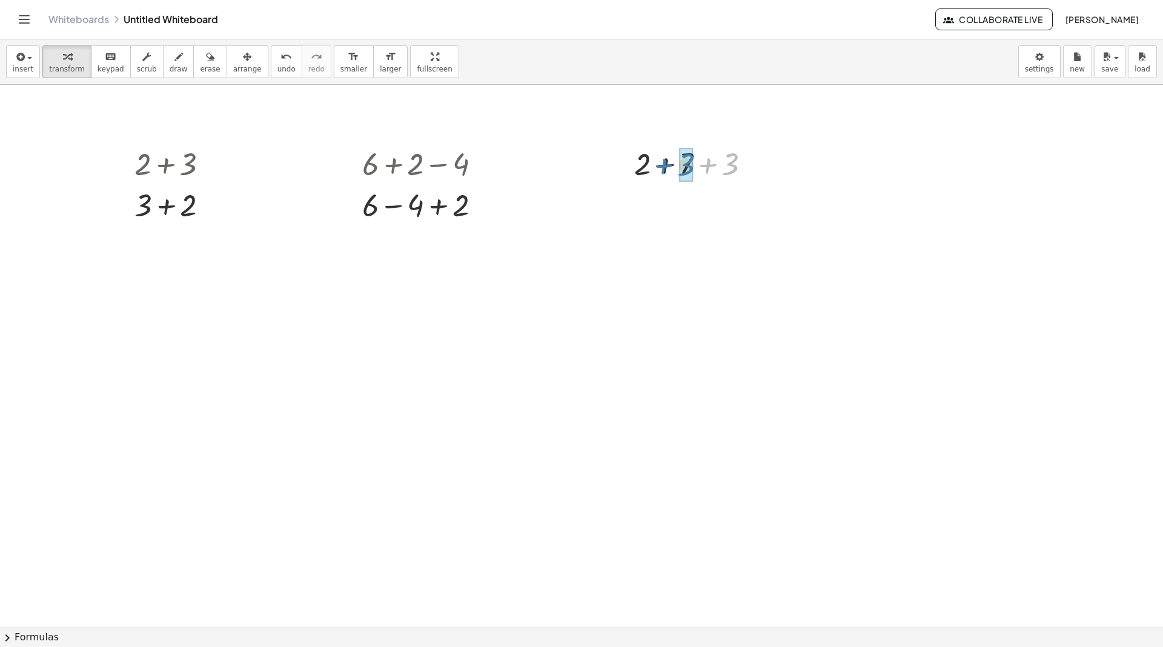
drag, startPoint x: 733, startPoint y: 167, endPoint x: 689, endPoint y: 168, distance: 43.6
click at [22, 55] on icon "button" at bounding box center [19, 57] width 11 height 15
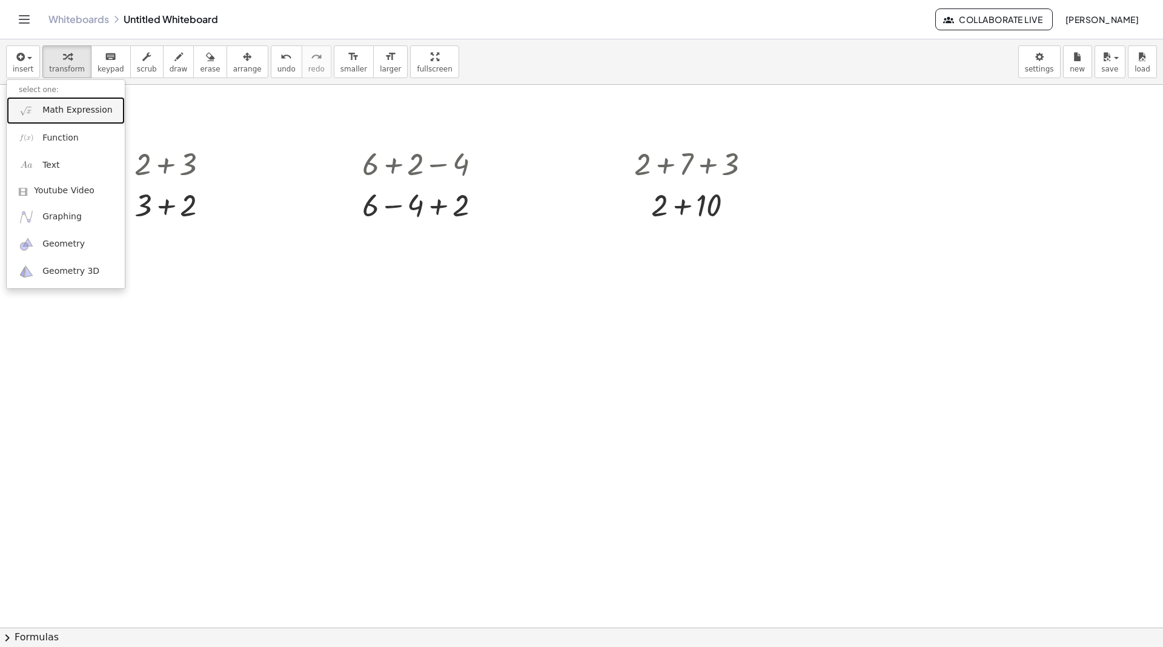
click at [35, 105] on link "Math Expression" at bounding box center [66, 110] width 118 height 27
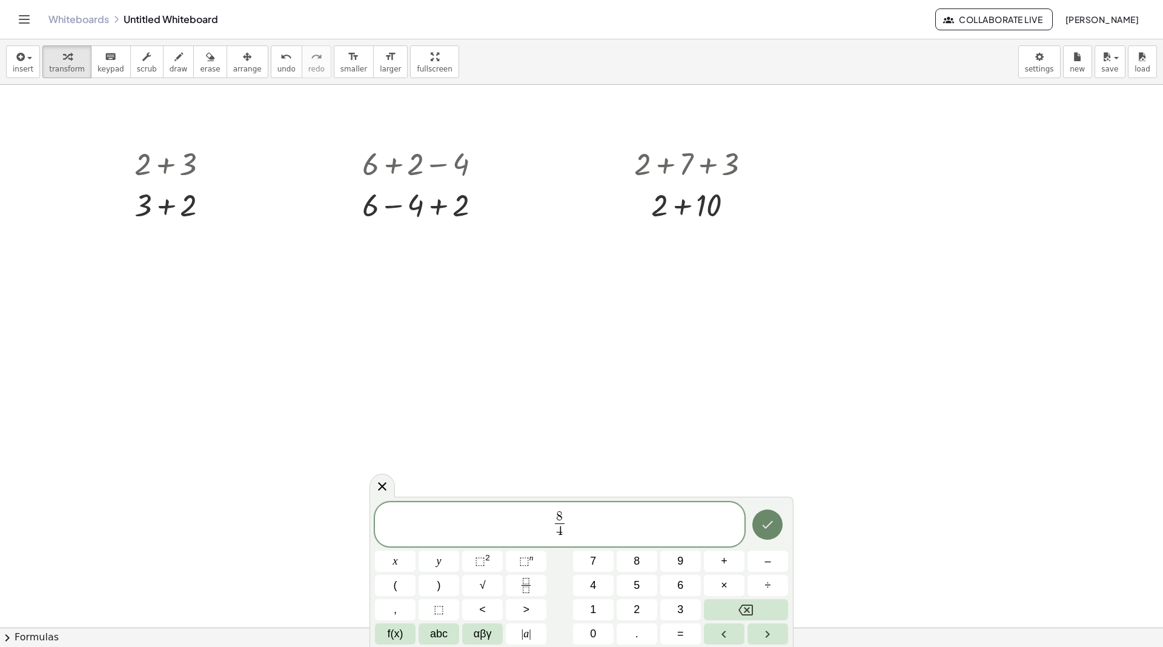
click at [770, 514] on button "Done" at bounding box center [767, 525] width 30 height 30
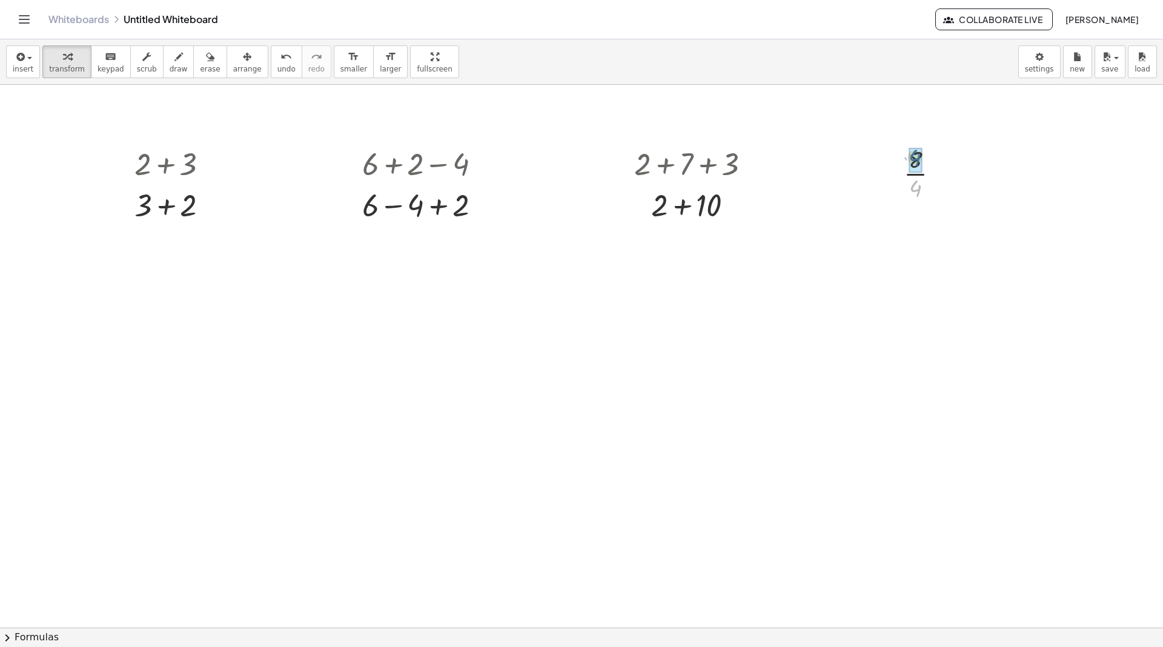
drag, startPoint x: 920, startPoint y: 184, endPoint x: 920, endPoint y: 153, distance: 30.9
click at [940, 175] on div at bounding box center [942, 173] width 13 height 13
click at [915, 182] on div at bounding box center [926, 172] width 57 height 61
click at [939, 176] on div "Go back to this line Copy line as LaTeX Copy derivation as LaTeX" at bounding box center [942, 173] width 13 height 13
click at [31, 66] on span "insert" at bounding box center [23, 69] width 21 height 8
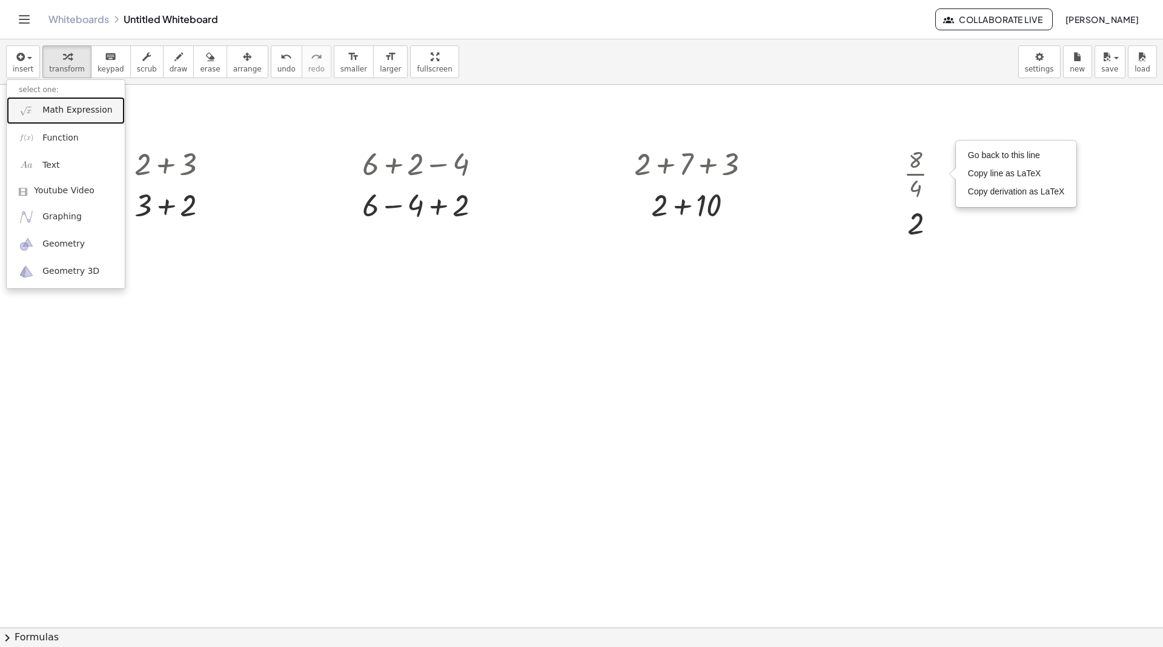
click at [81, 108] on span "Math Expression" at bounding box center [77, 110] width 70 height 12
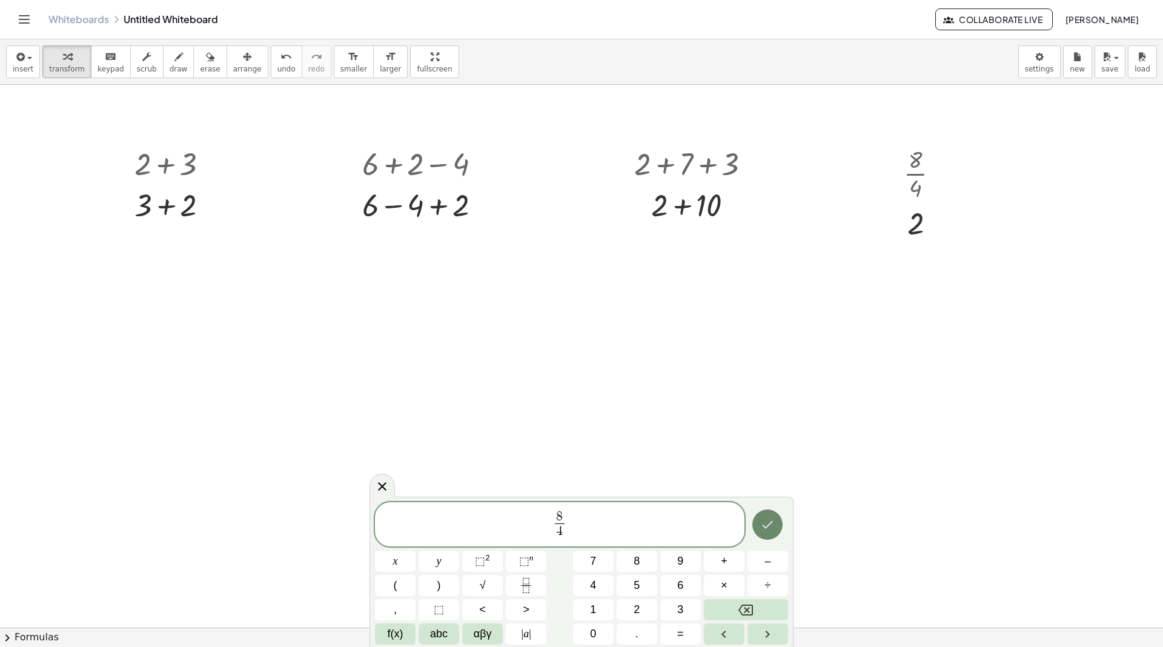
click at [757, 519] on button "Done" at bounding box center [767, 525] width 30 height 30
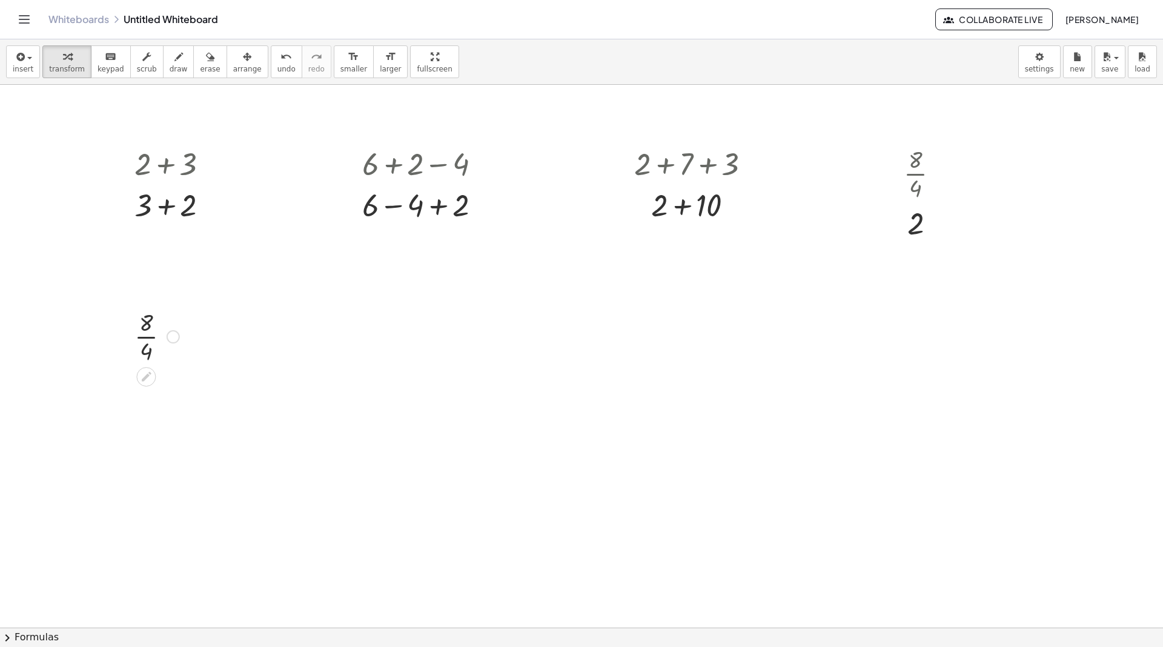
click at [145, 336] on div at bounding box center [156, 335] width 57 height 61
click at [21, 60] on icon "button" at bounding box center [19, 57] width 11 height 15
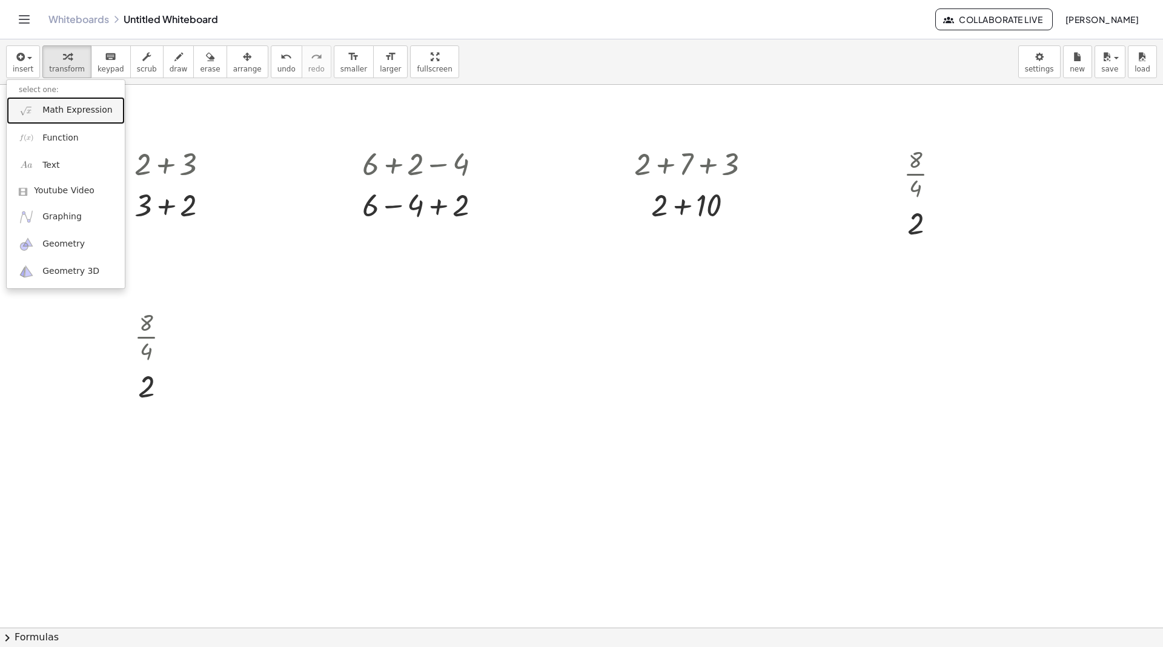
click at [83, 112] on span "Math Expression" at bounding box center [77, 110] width 70 height 12
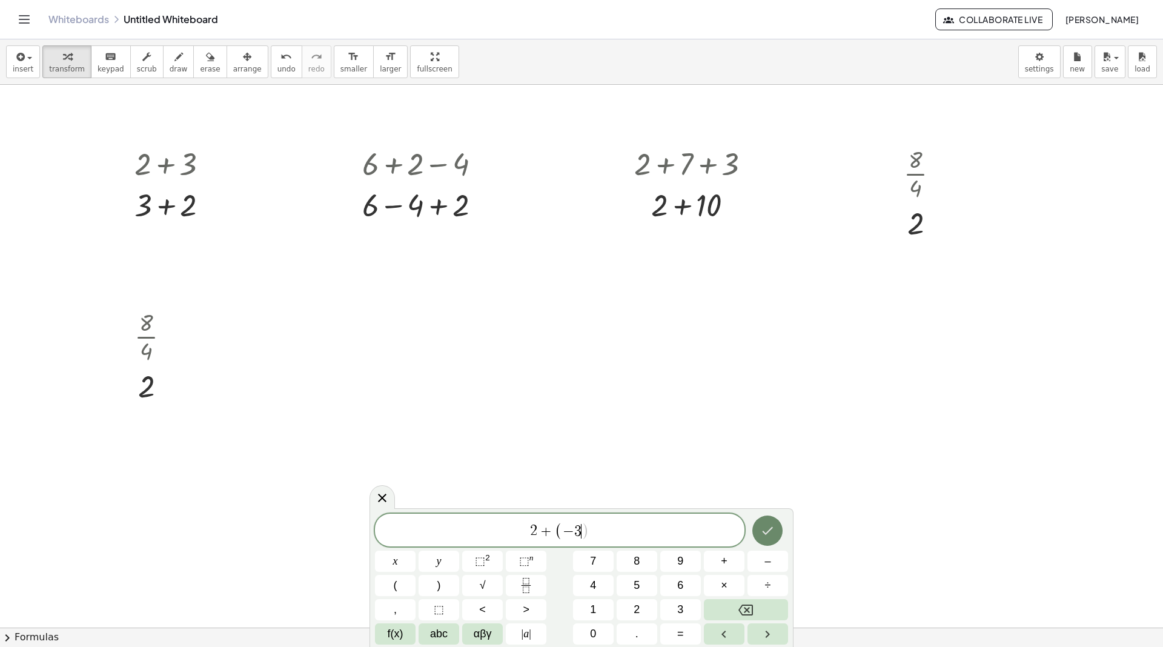
click at [766, 526] on icon "Done" at bounding box center [767, 530] width 15 height 15
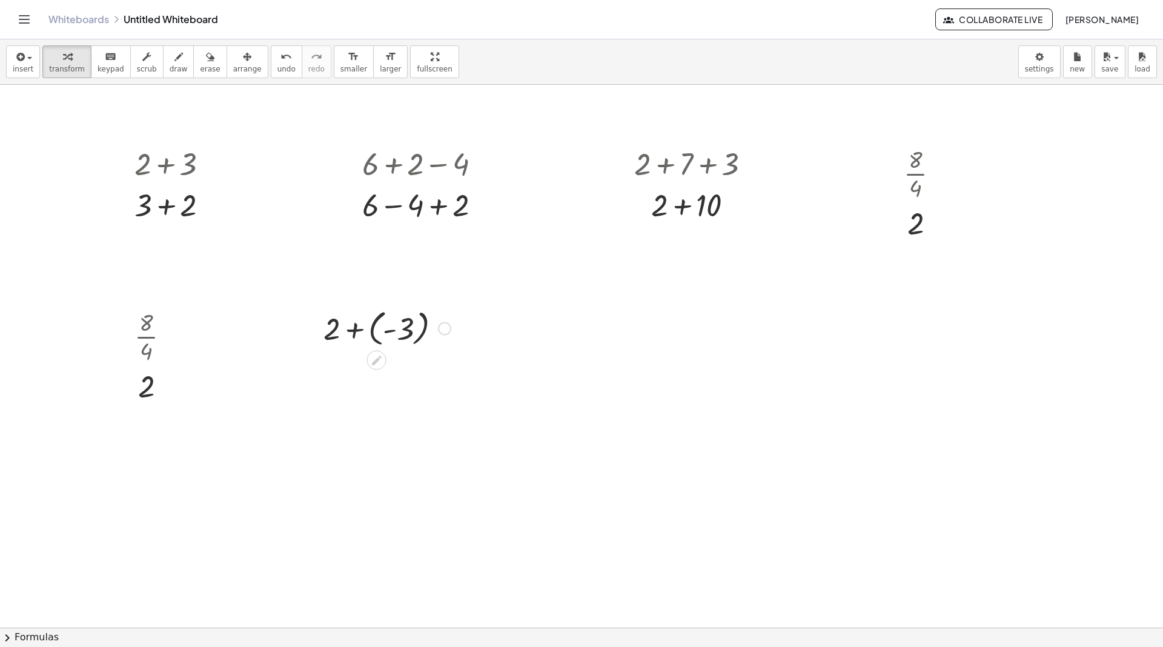
click at [350, 335] on div at bounding box center [386, 327] width 139 height 44
click at [16, 65] on span "insert" at bounding box center [23, 69] width 21 height 8
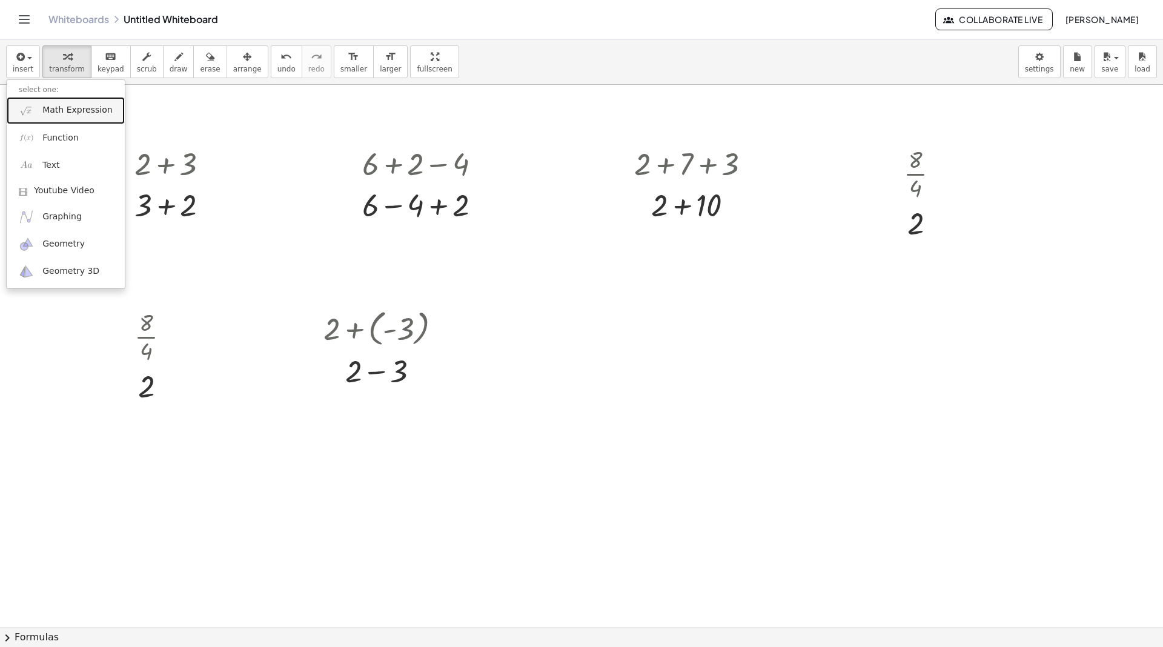
click at [42, 101] on link "Math Expression" at bounding box center [66, 110] width 118 height 27
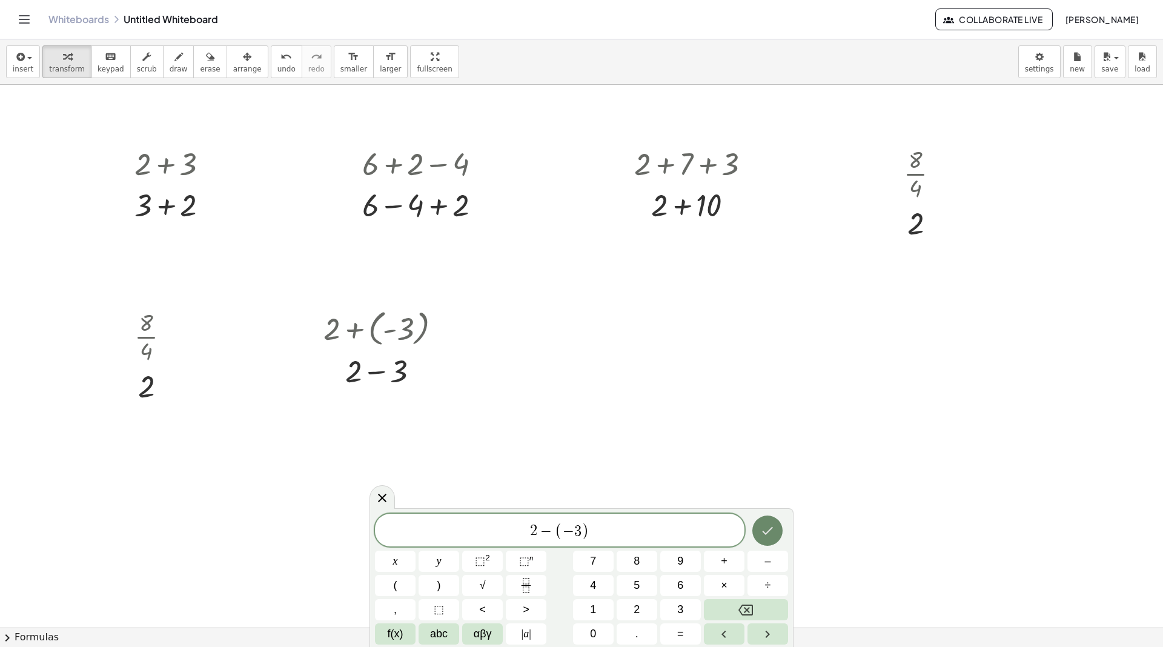
click at [770, 530] on icon "Done" at bounding box center [768, 531] width 11 height 8
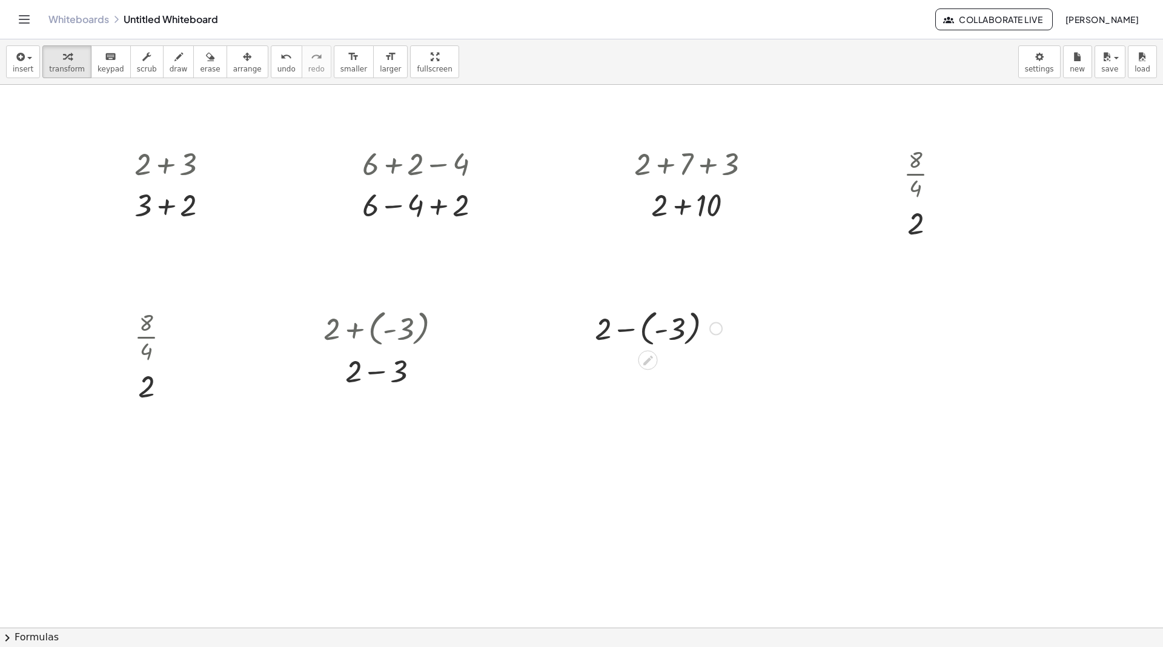
click at [629, 327] on div at bounding box center [658, 327] width 139 height 44
click at [23, 66] on span "insert" at bounding box center [23, 69] width 21 height 8
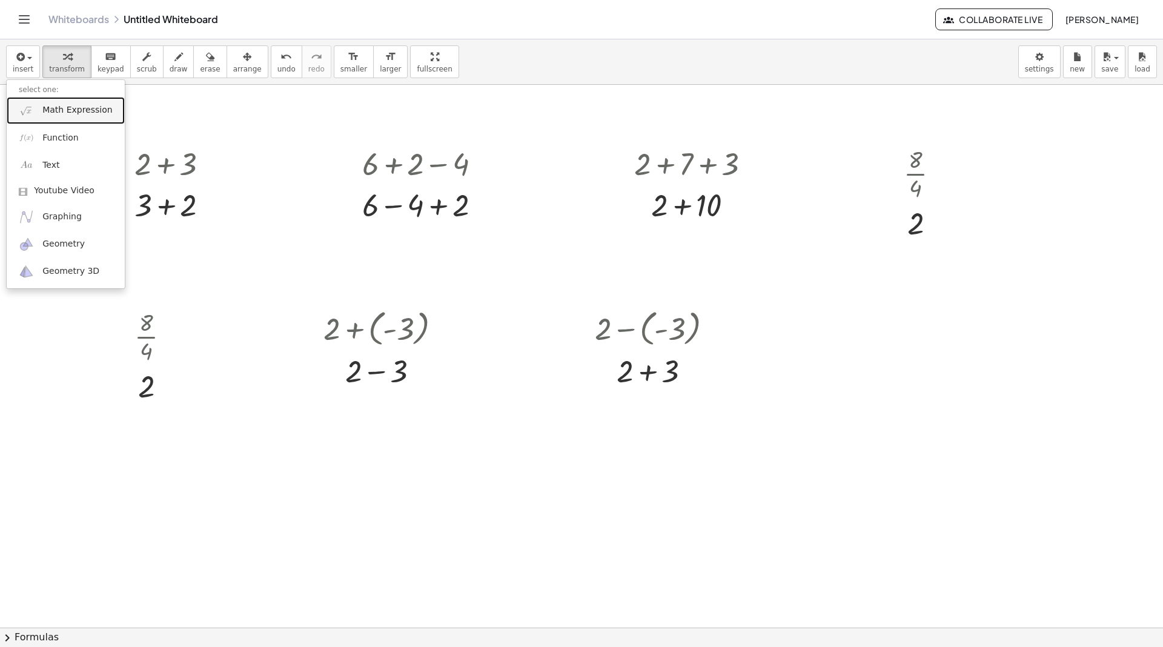
click at [67, 107] on span "Math Expression" at bounding box center [77, 110] width 70 height 12
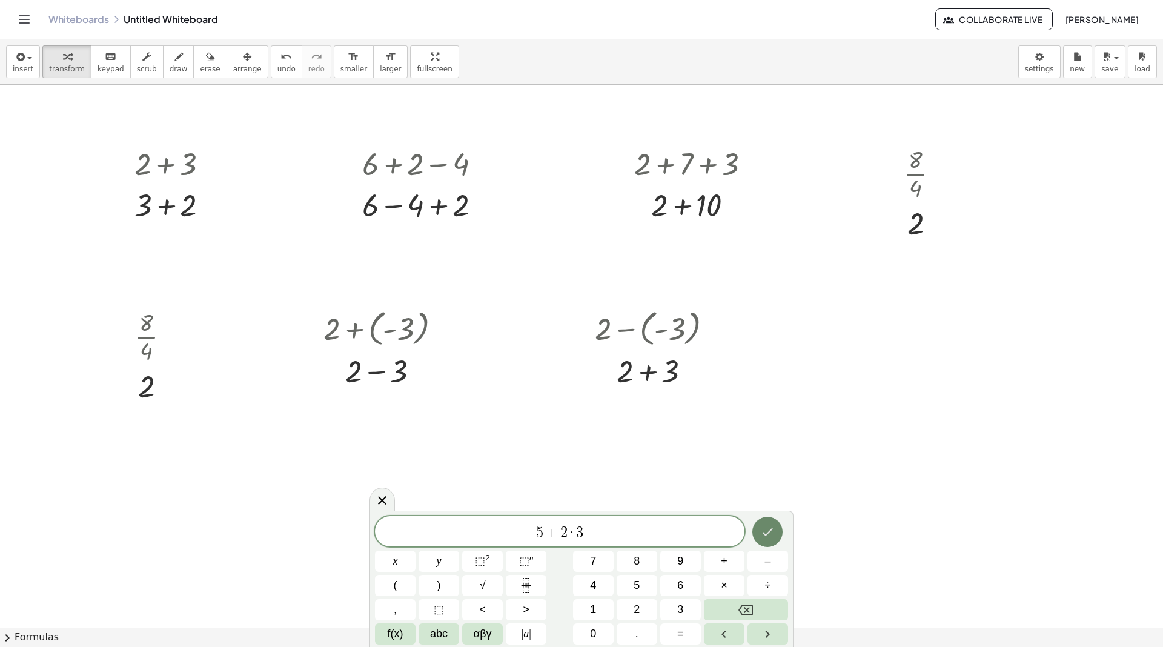
click at [758, 533] on button "Done" at bounding box center [767, 532] width 30 height 30
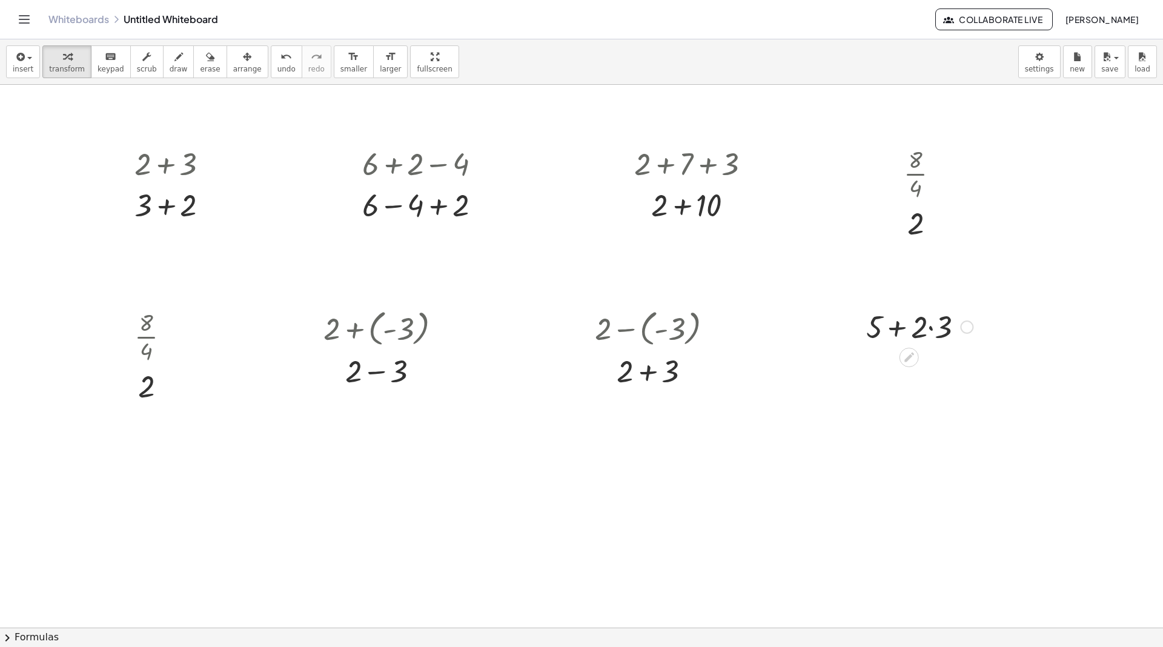
click at [899, 325] on div at bounding box center [919, 325] width 119 height 41
click at [898, 327] on div at bounding box center [919, 325] width 119 height 41
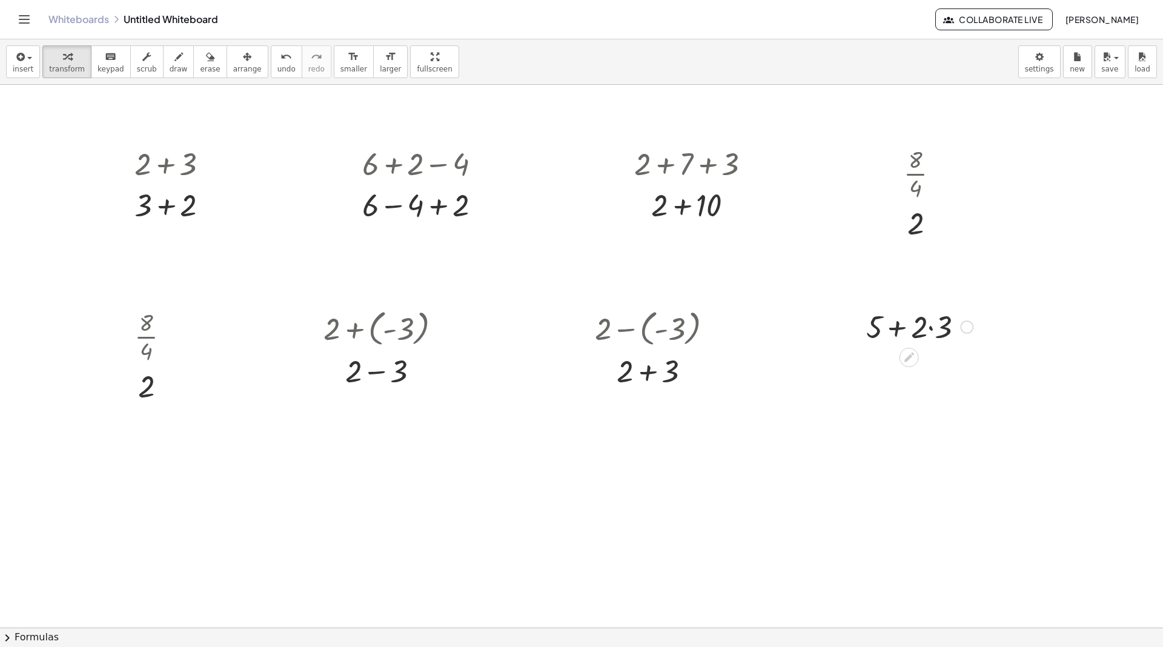
click at [898, 327] on div at bounding box center [919, 325] width 119 height 41
click at [19, 62] on icon "button" at bounding box center [19, 57] width 11 height 15
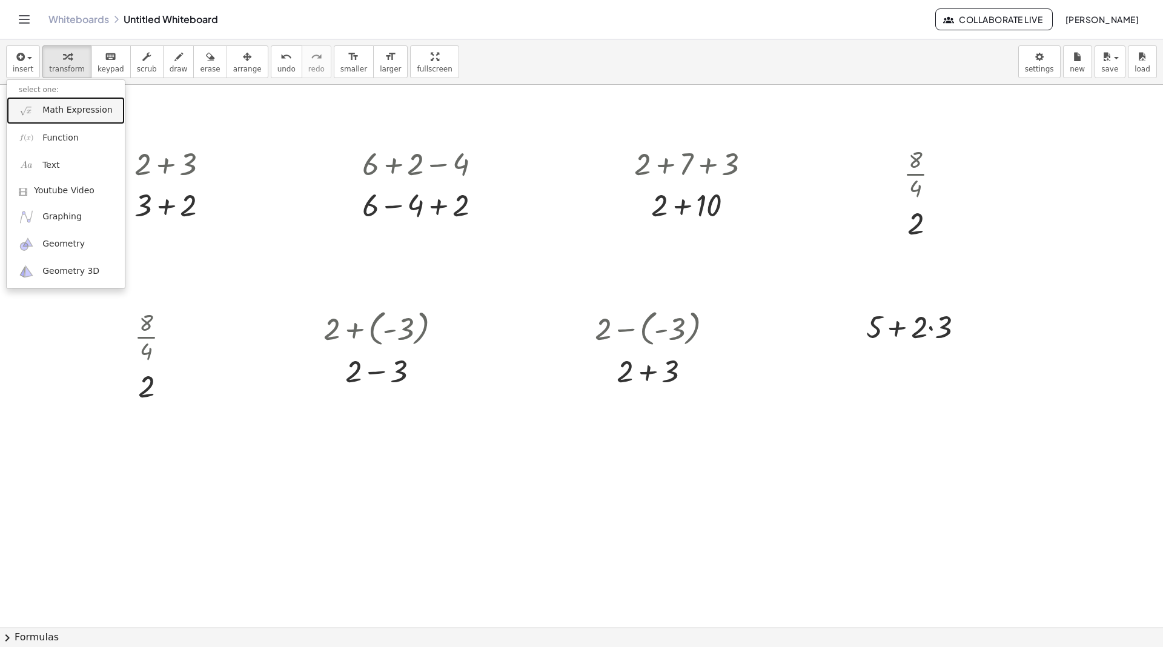
click at [55, 102] on link "Math Expression" at bounding box center [66, 110] width 118 height 27
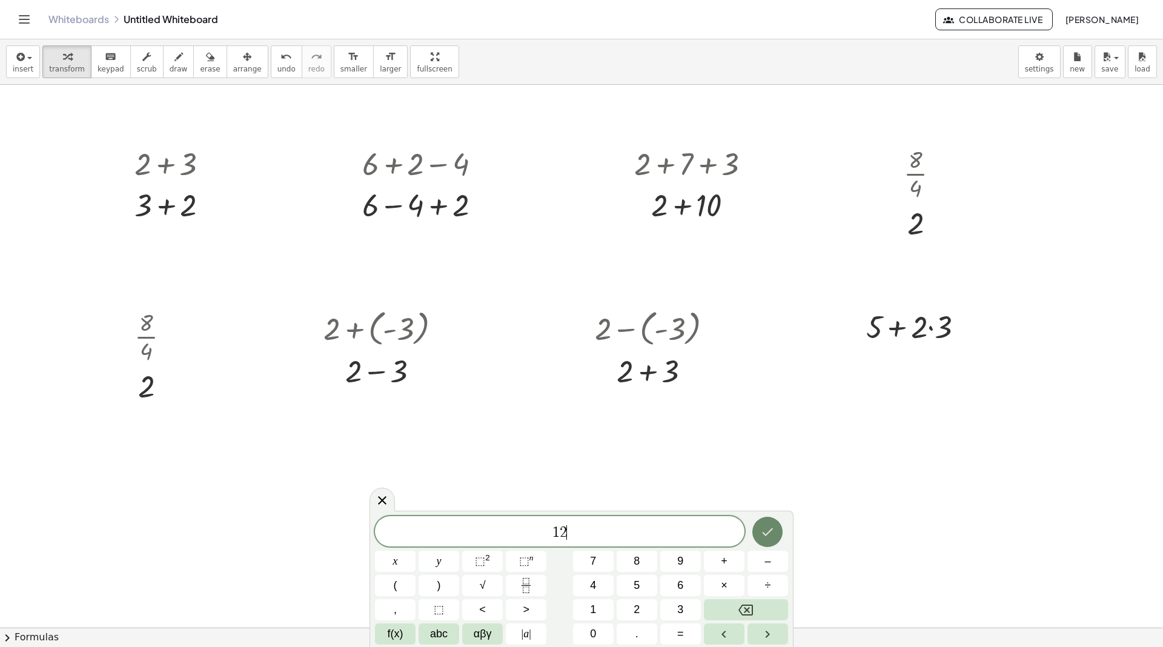
click at [760, 531] on icon "Done" at bounding box center [767, 532] width 15 height 15
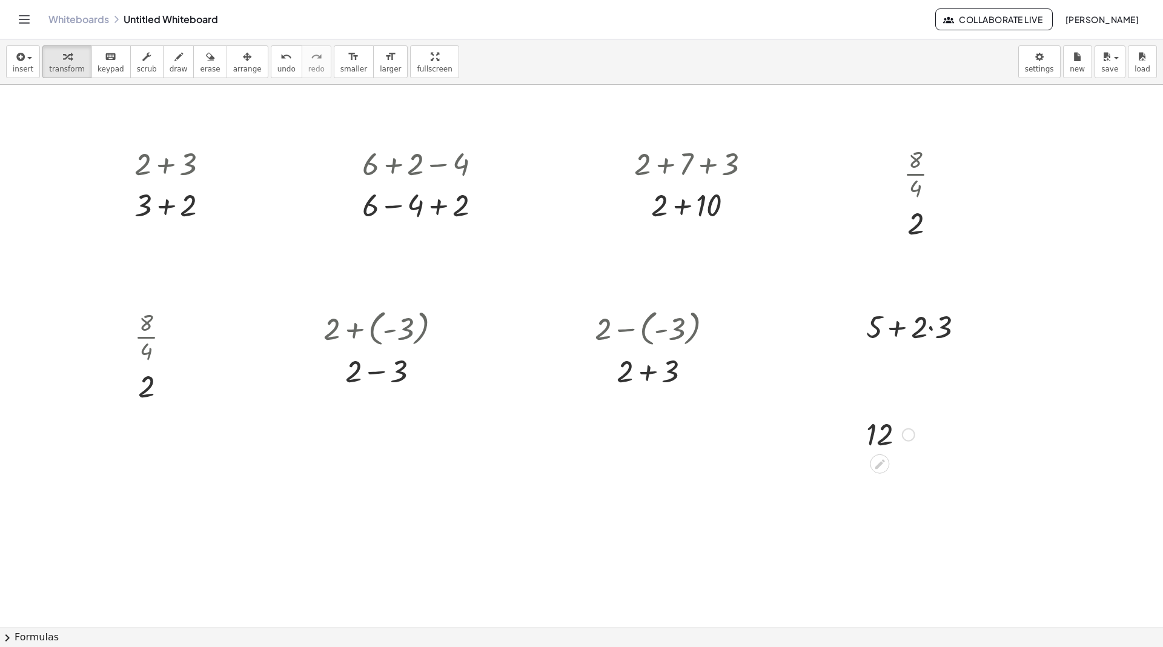
click at [883, 432] on div at bounding box center [890, 434] width 61 height 40
click at [883, 462] on icon at bounding box center [880, 464] width 10 height 10
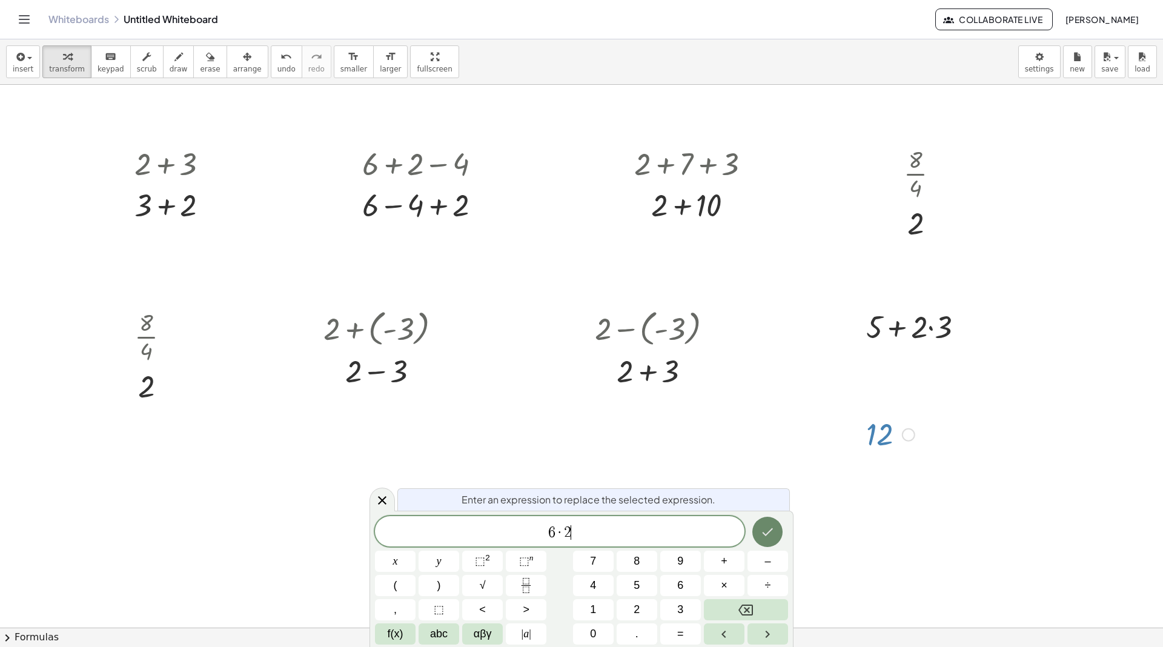
click at [762, 531] on icon "Done" at bounding box center [767, 532] width 15 height 15
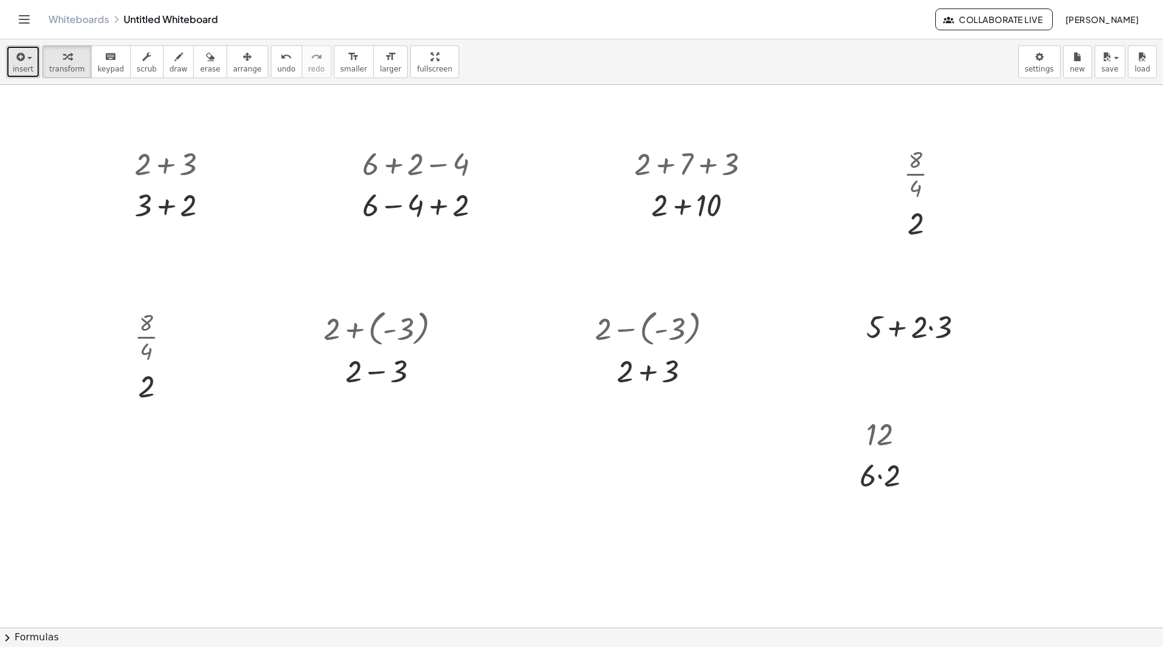
click at [25, 59] on span "button" at bounding box center [26, 58] width 2 height 8
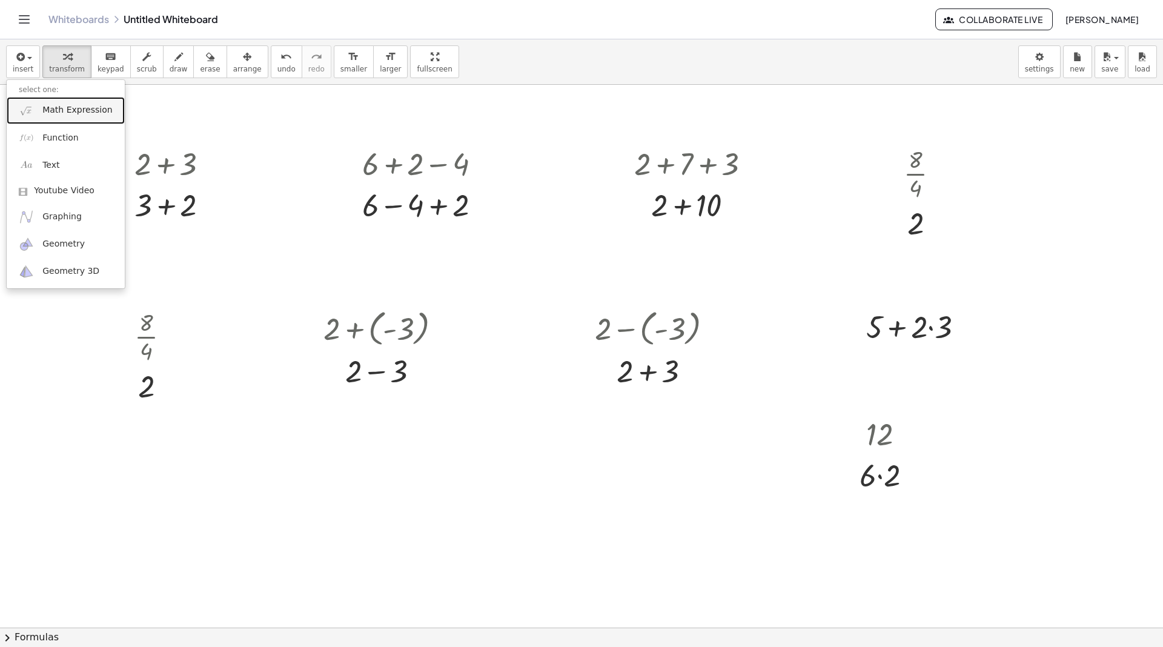
click at [55, 104] on span "Math Expression" at bounding box center [77, 110] width 70 height 12
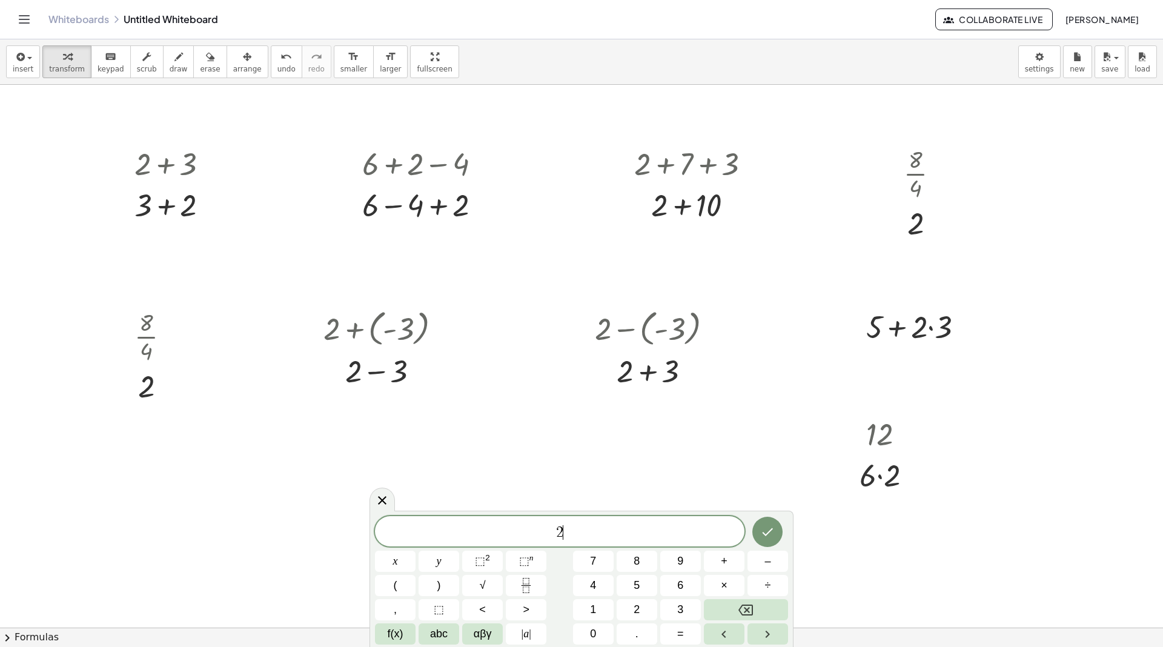
click at [593, 533] on span "2 ​" at bounding box center [560, 532] width 370 height 17
click at [450, 632] on button "abc" at bounding box center [439, 633] width 41 height 21
click at [554, 534] on span "+" at bounding box center [561, 532] width 18 height 15
click at [768, 533] on icon "Done" at bounding box center [772, 532] width 11 height 8
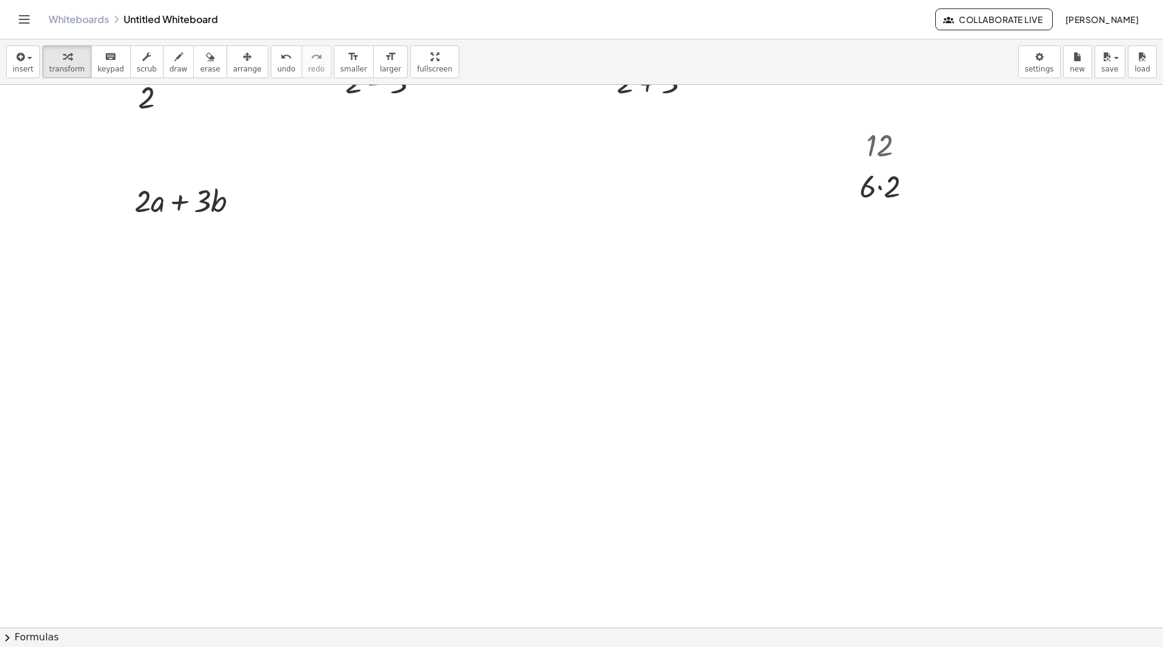
scroll to position [293, 0]
drag, startPoint x: 181, startPoint y: 197, endPoint x: 182, endPoint y: 275, distance: 78.2
click at [182, 275] on div "+ 2 + 3 + 2 + 3 + 6 + 2 − 4 + 6 + 2 − 4 + 2 + 7 + 3 + 2 + 10 · 8 · 4 Go back to…" at bounding box center [581, 375] width 1163 height 1166
drag, startPoint x: 181, startPoint y: 195, endPoint x: 190, endPoint y: 302, distance: 107.1
click at [17, 70] on span "insert" at bounding box center [23, 69] width 21 height 8
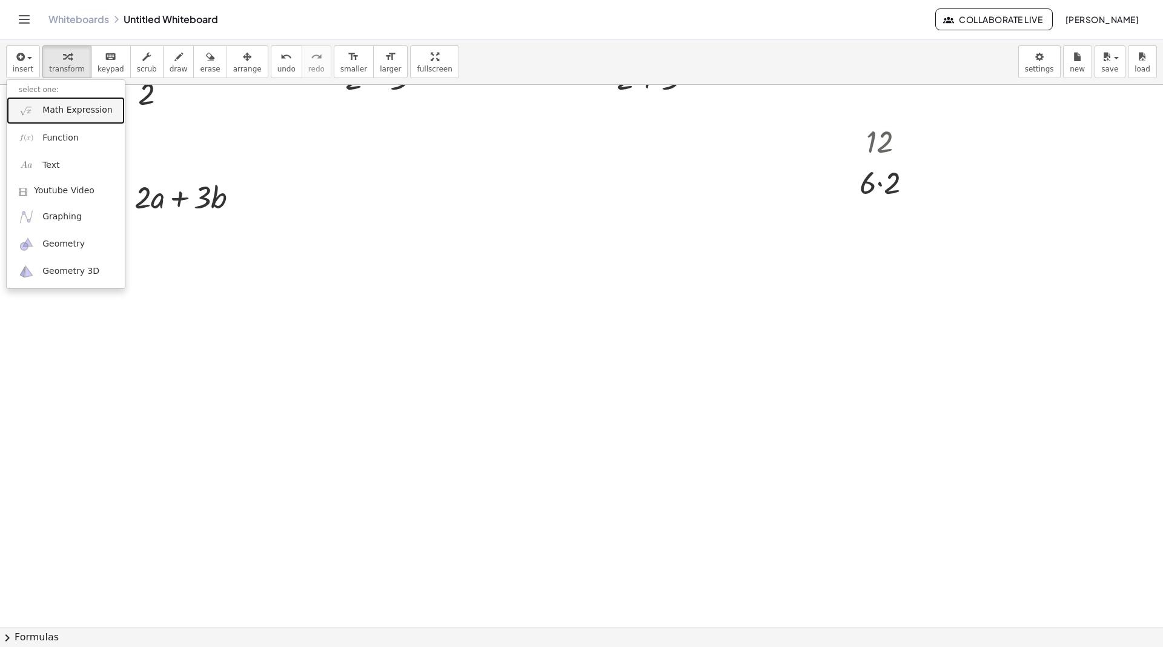
click at [55, 109] on span "Math Expression" at bounding box center [77, 110] width 70 height 12
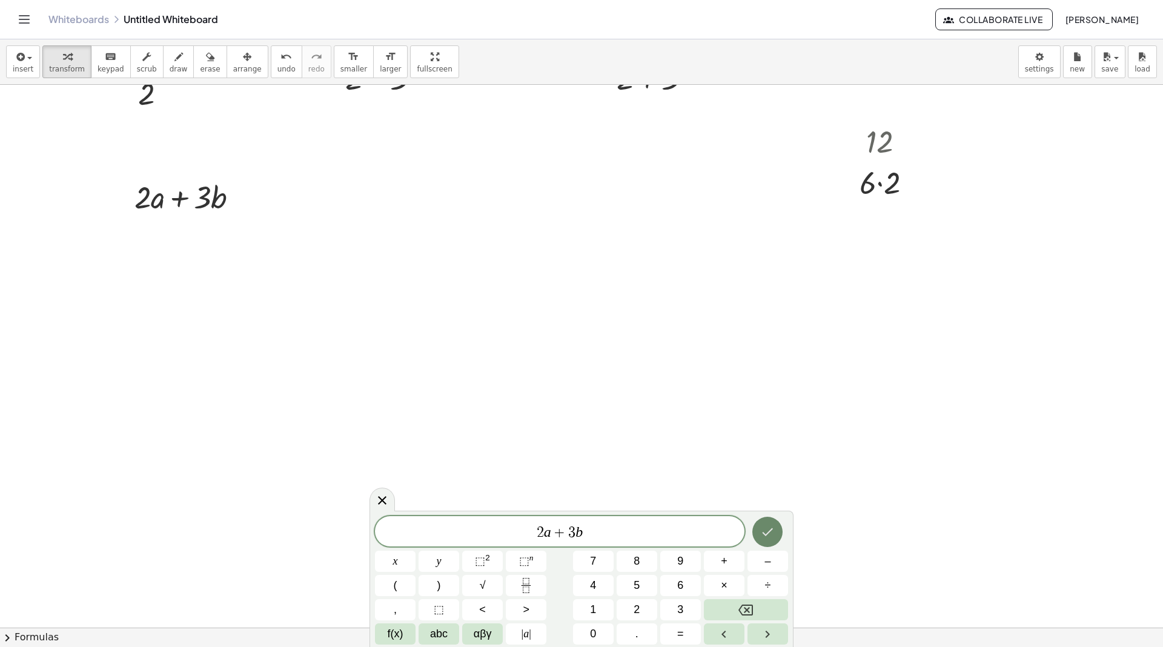
click at [771, 537] on icon "Done" at bounding box center [767, 532] width 15 height 15
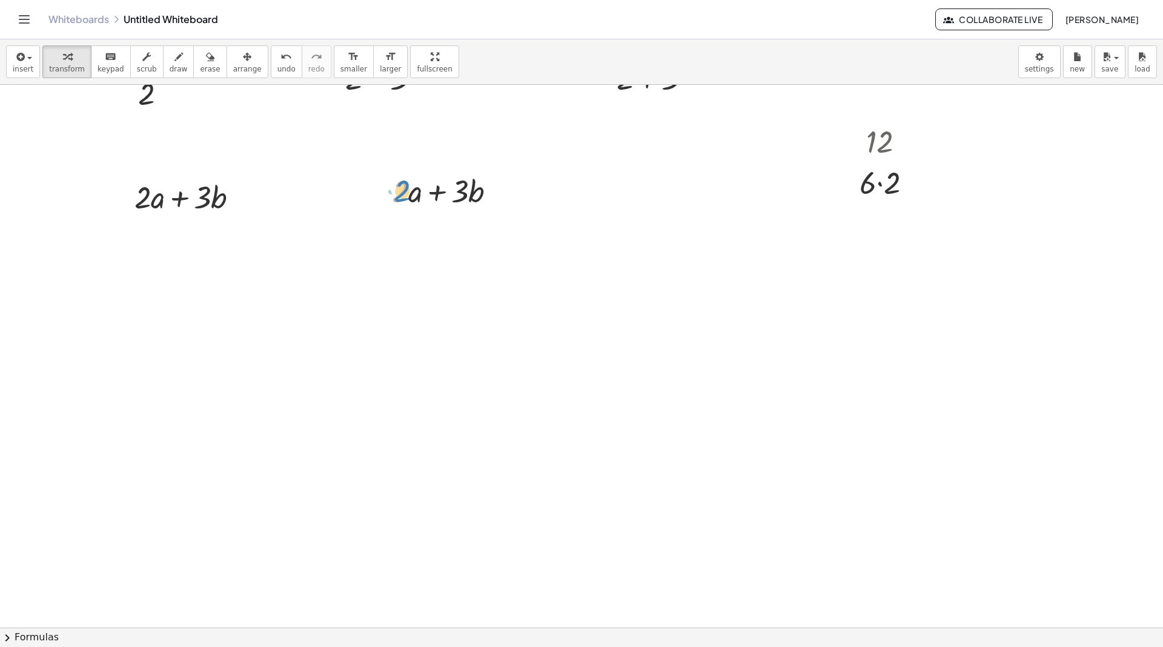
click at [402, 191] on div at bounding box center [448, 190] width 125 height 41
drag, startPoint x: 414, startPoint y: 191, endPoint x: 414, endPoint y: 316, distance: 124.8
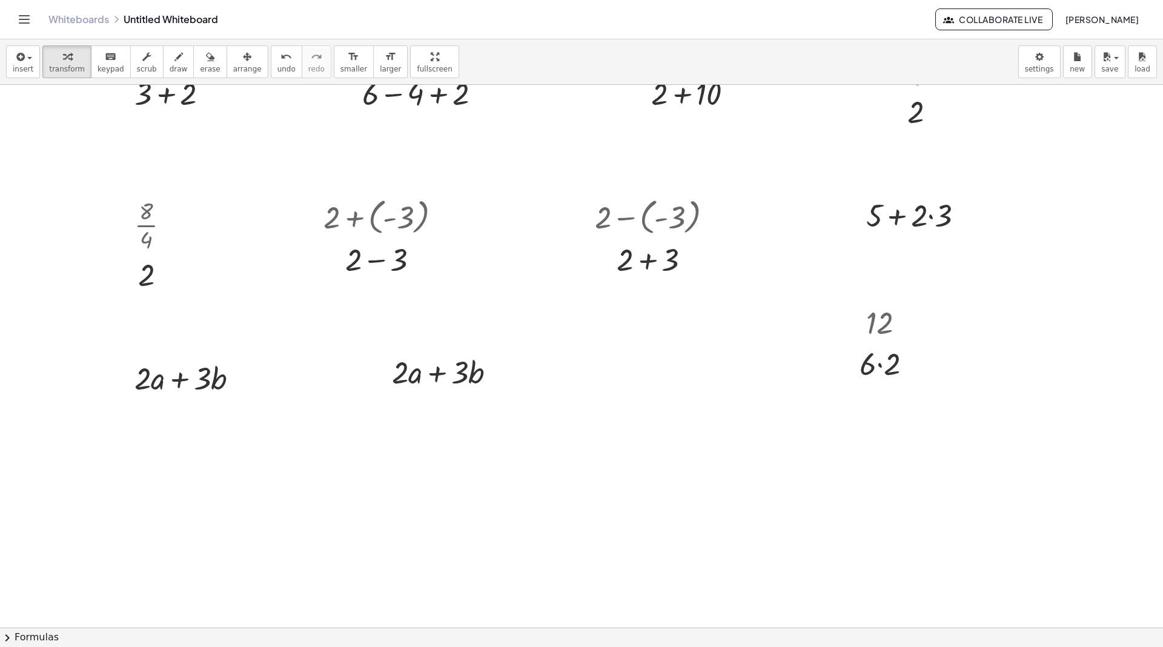
scroll to position [0, 0]
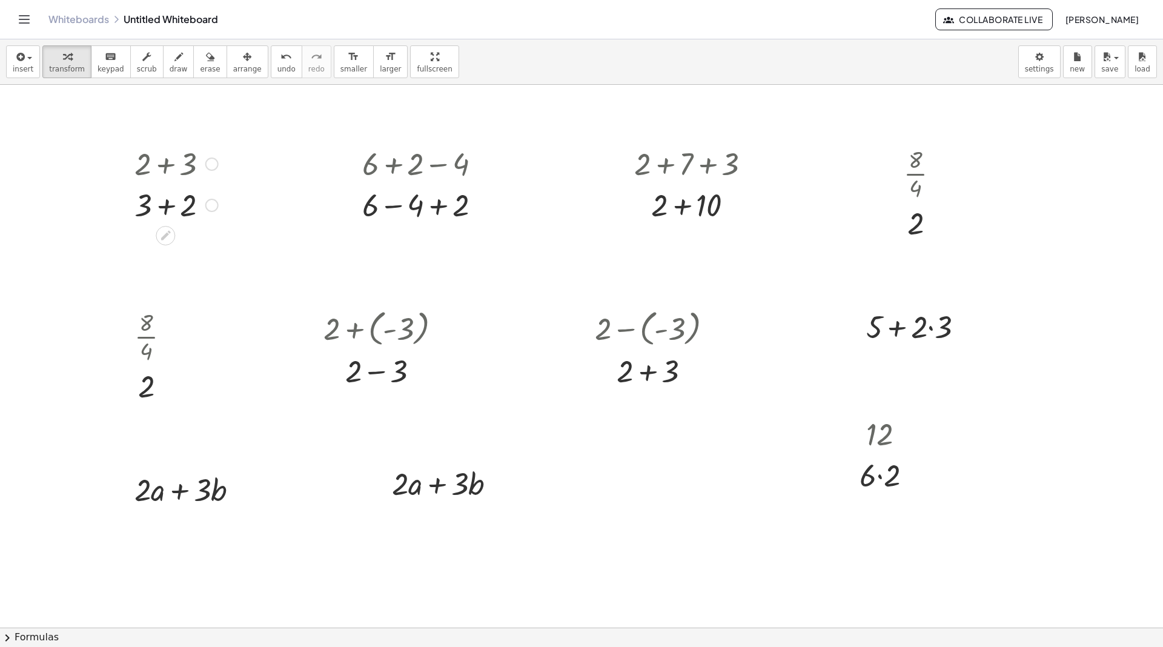
click at [167, 205] on div at bounding box center [176, 204] width 96 height 41
click at [391, 205] on div at bounding box center [426, 204] width 140 height 41
click at [418, 245] on div at bounding box center [426, 245] width 140 height 41
click at [679, 205] on div at bounding box center [697, 204] width 138 height 41
click at [370, 379] on div at bounding box center [386, 370] width 139 height 41
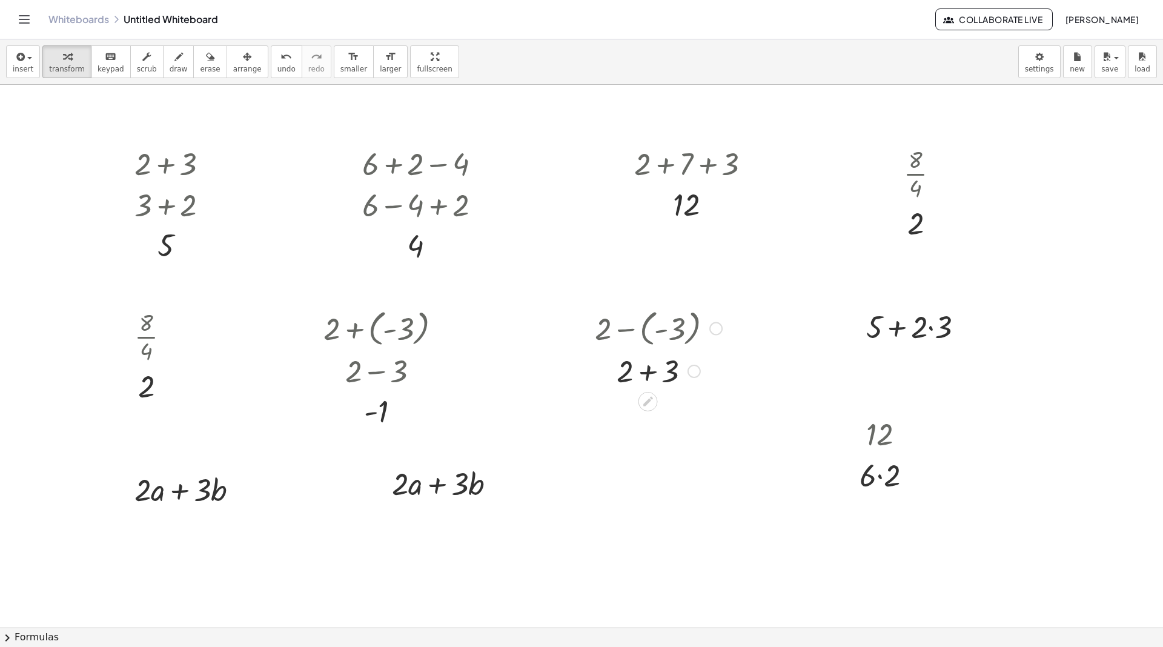
click at [646, 370] on div at bounding box center [658, 370] width 139 height 41
click at [926, 330] on div at bounding box center [919, 325] width 119 height 41
click at [928, 329] on div at bounding box center [919, 325] width 119 height 41
click at [909, 368] on div at bounding box center [919, 367] width 119 height 41
click at [178, 486] on div at bounding box center [190, 488] width 125 height 41
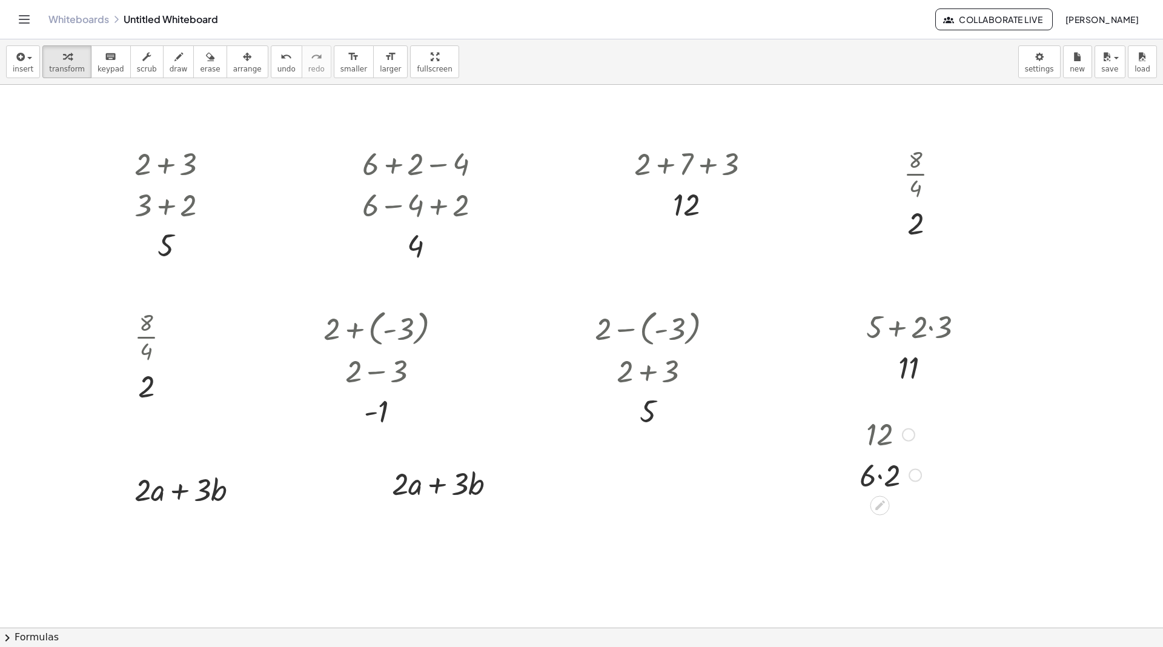
click at [874, 471] on div at bounding box center [891, 473] width 74 height 41
click at [879, 477] on div at bounding box center [891, 473] width 74 height 41
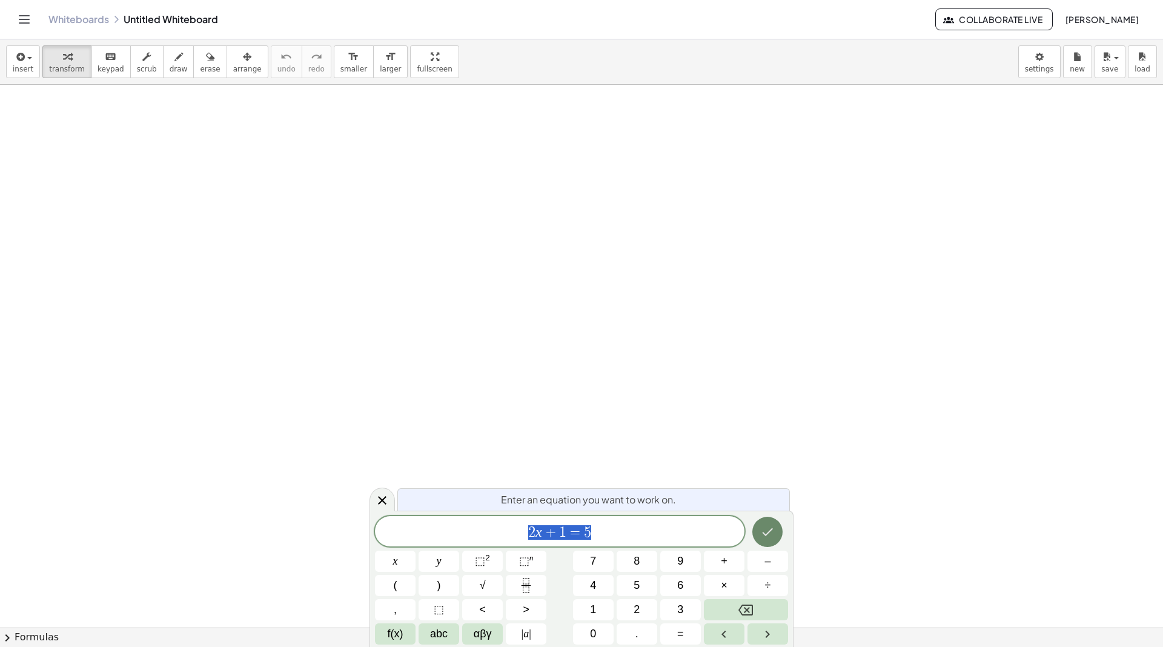
click at [769, 535] on icon "Done" at bounding box center [767, 532] width 15 height 15
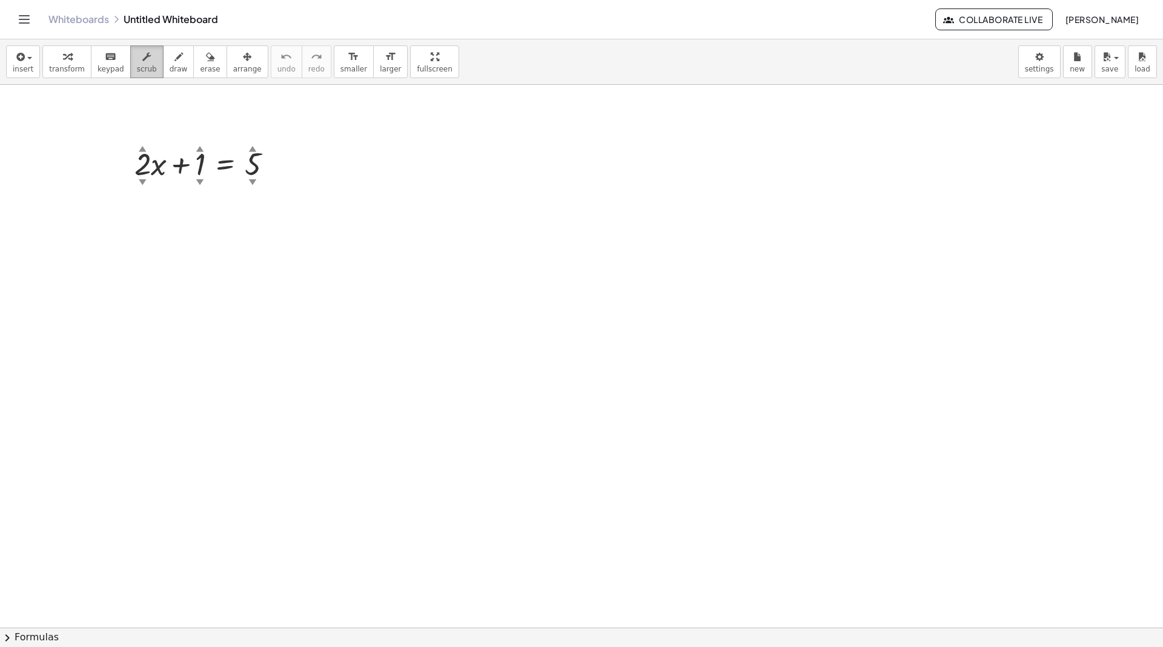
click at [137, 65] on span "scrub" at bounding box center [147, 69] width 20 height 8
click at [142, 161] on div at bounding box center [208, 162] width 160 height 41
drag, startPoint x: 142, startPoint y: 161, endPoint x: 142, endPoint y: 122, distance: 38.8
click at [142, 122] on div "+ · 10 ▲ ▼ · x + 1 ▲ ▼ = 5 ▲ ▼" at bounding box center [581, 628] width 1163 height 1086
click at [65, 54] on icon "button" at bounding box center [67, 57] width 8 height 15
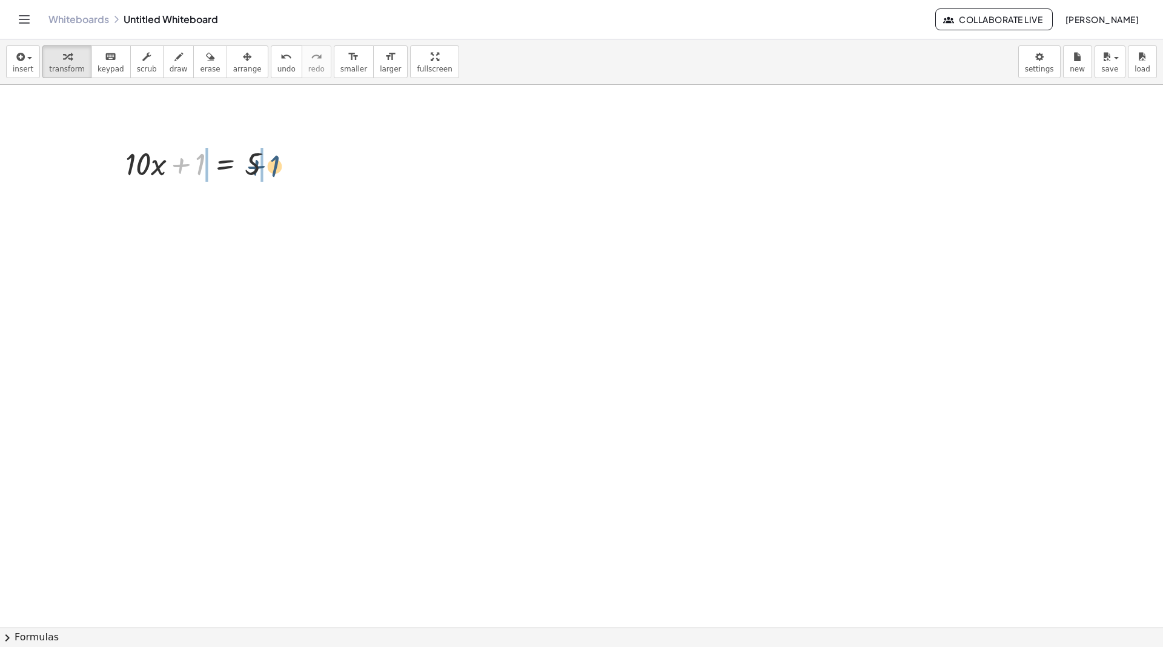
drag, startPoint x: 198, startPoint y: 167, endPoint x: 273, endPoint y: 170, distance: 75.8
click at [273, 169] on div at bounding box center [203, 162] width 169 height 41
click at [174, 204] on div at bounding box center [204, 204] width 247 height 41
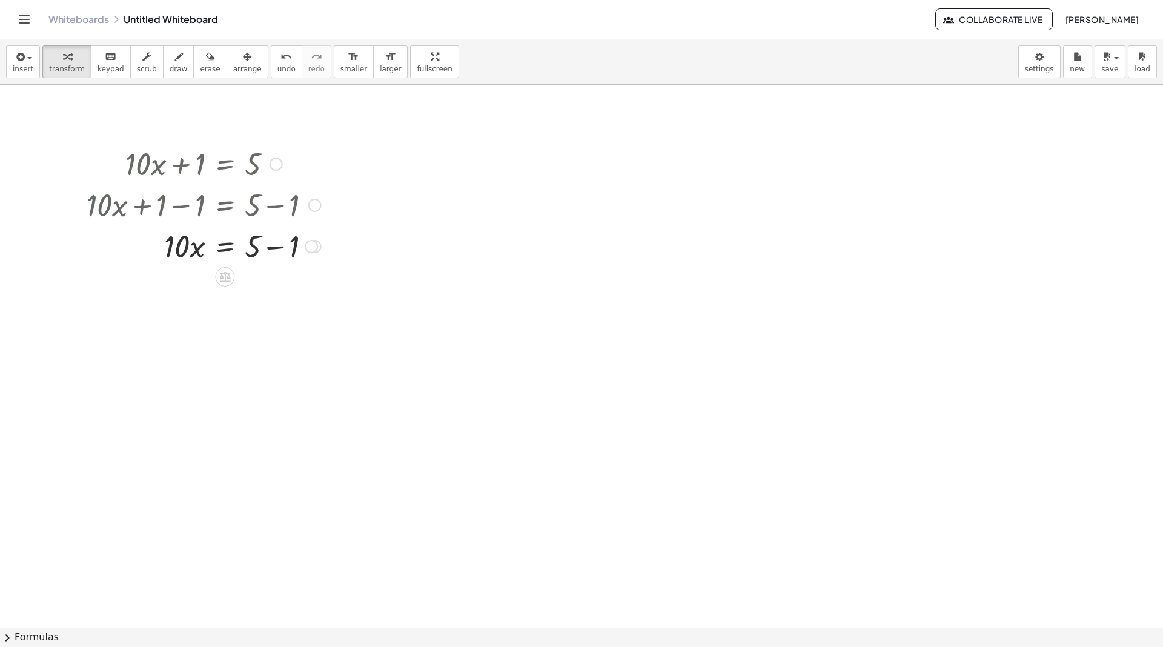
click at [276, 248] on div at bounding box center [204, 245] width 247 height 41
drag, startPoint x: 176, startPoint y: 284, endPoint x: 255, endPoint y: 348, distance: 101.7
drag, startPoint x: 181, startPoint y: 327, endPoint x: 187, endPoint y: 359, distance: 32.1
click at [260, 407] on div at bounding box center [204, 398] width 247 height 61
click at [255, 402] on div at bounding box center [204, 398] width 247 height 61
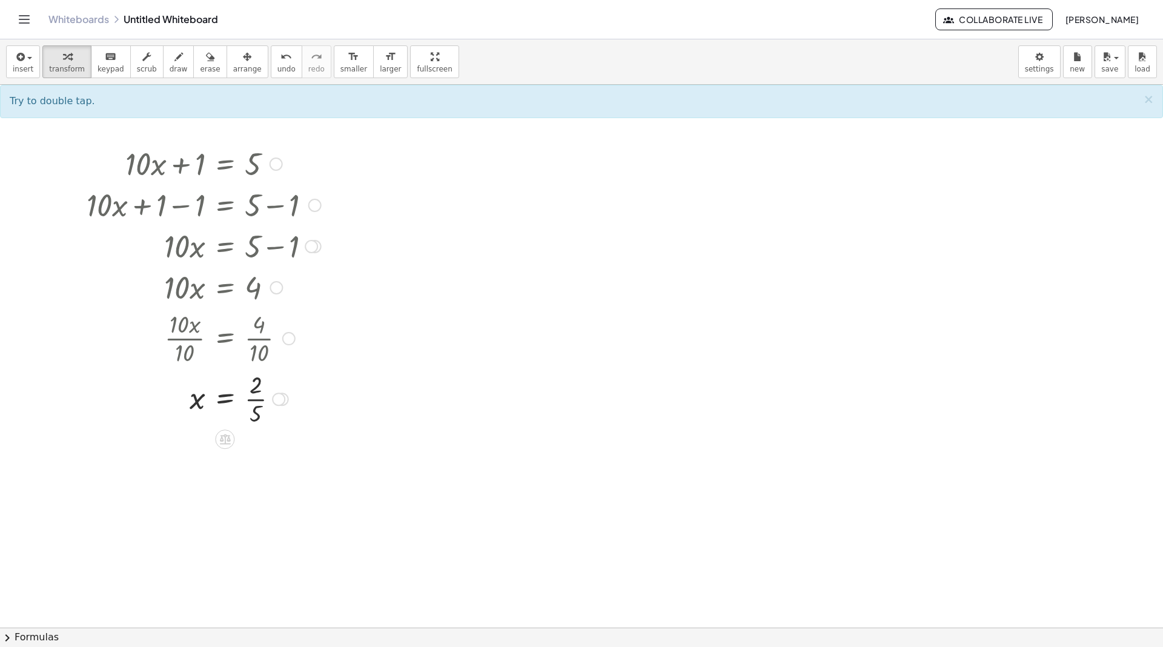
click at [256, 406] on div at bounding box center [204, 398] width 247 height 61
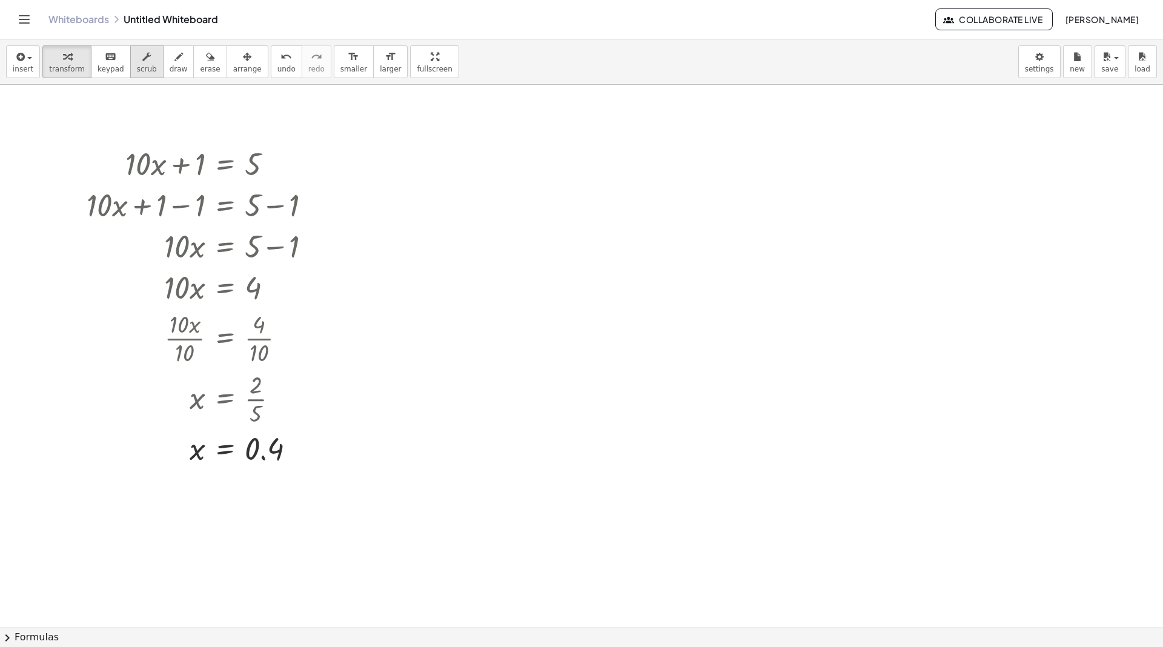
click at [150, 62] on button "scrub" at bounding box center [146, 61] width 33 height 33
drag, startPoint x: 140, startPoint y: 159, endPoint x: 136, endPoint y: 99, distance: 60.1
click at [136, 99] on div "+ · 27 ▲ ▼ · x + 1 ▲ ▼ = 5 ▲ ▼ + · 27 · x + 1 − 1 = + 5 − 1 + · 10 · x + 0 = + …" at bounding box center [581, 628] width 1163 height 1086
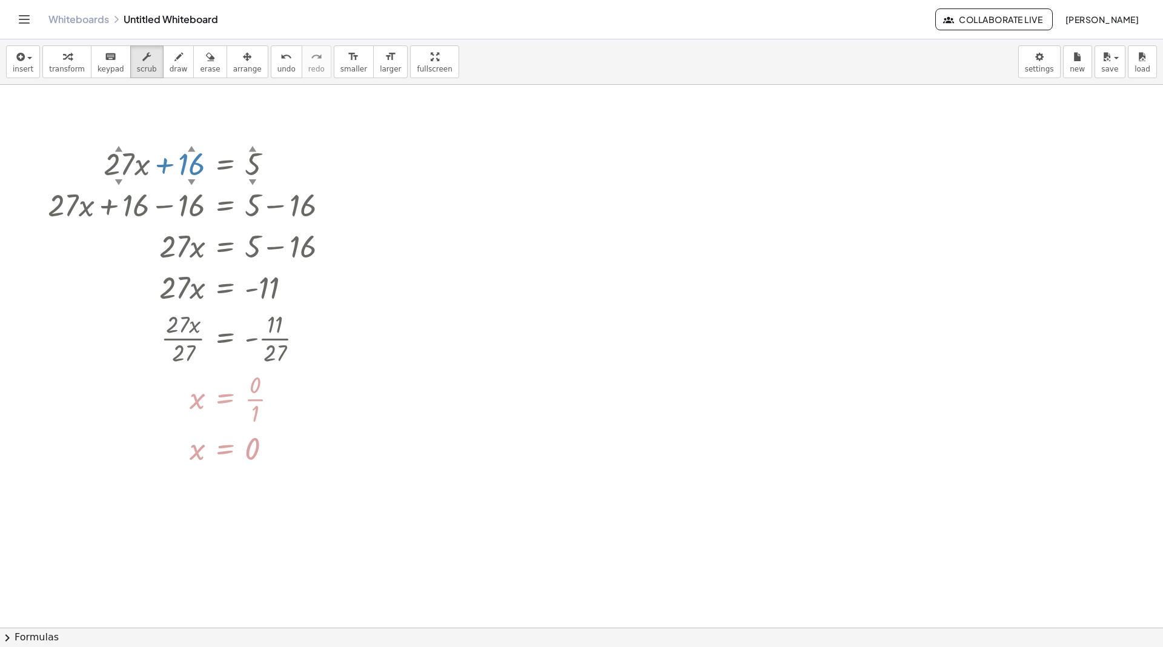
drag, startPoint x: 198, startPoint y: 160, endPoint x: 196, endPoint y: 103, distance: 57.0
click at [196, 102] on div "+ · 27 ▲ ▼ · x + 16 ▲ ▼ = 5 ▲ ▼ + · 27 · x + 16 − 16 = + 5 − 16 + · 10 · x + 0 …" at bounding box center [581, 628] width 1163 height 1086
drag, startPoint x: 252, startPoint y: 164, endPoint x: 269, endPoint y: 248, distance: 86.5
click at [225, 164] on div "+ · 27 ▲ ▼ · x + 16 ▲ ▼ = 25 ▲ ▼ - + · 27 · x + 16 − 16 = − 25 − 16 + · 10 · x …" at bounding box center [225, 164] width 0 height 0
click at [470, 310] on div at bounding box center [581, 628] width 1163 height 1086
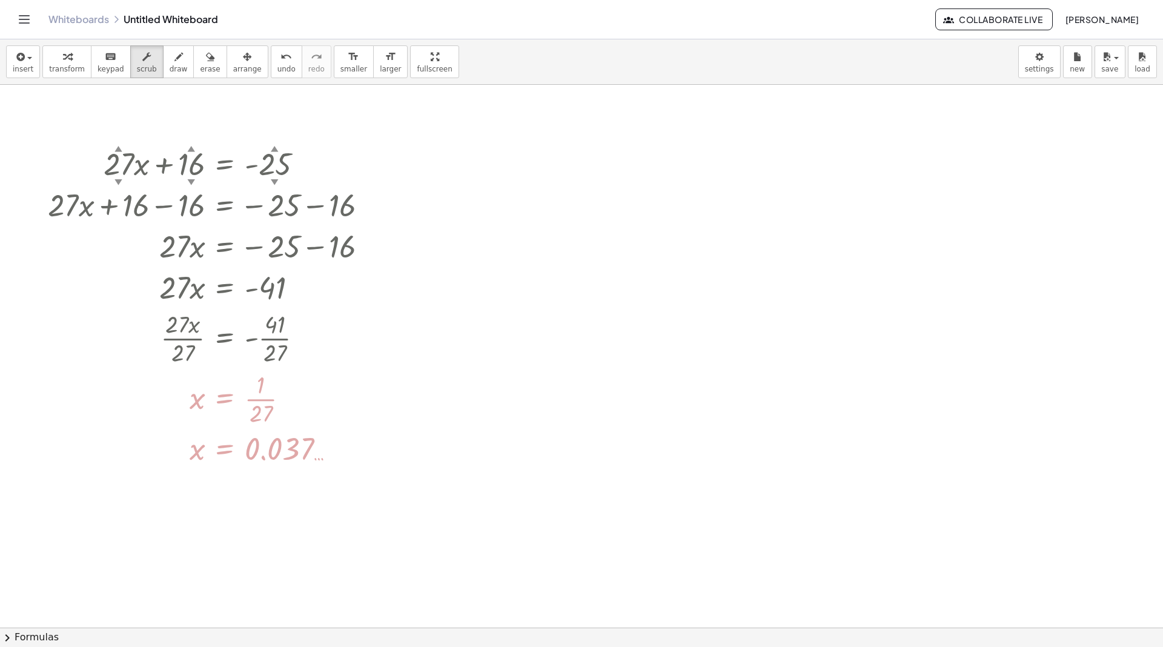
click at [470, 310] on div at bounding box center [581, 628] width 1163 height 1086
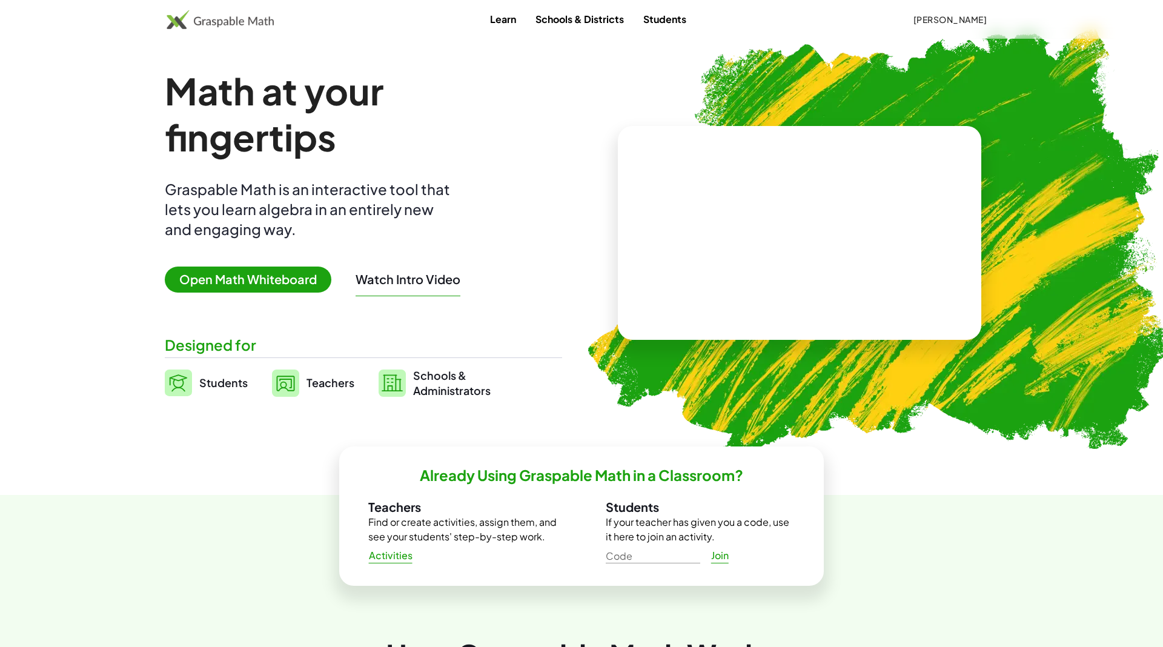
click at [267, 278] on span "Open Math Whiteboard" at bounding box center [248, 280] width 167 height 26
